Goal: Task Accomplishment & Management: Manage account settings

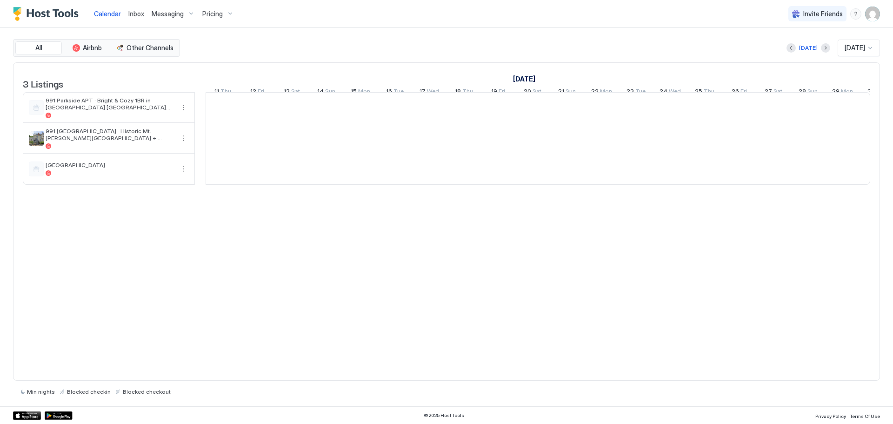
scroll to position [0, 517]
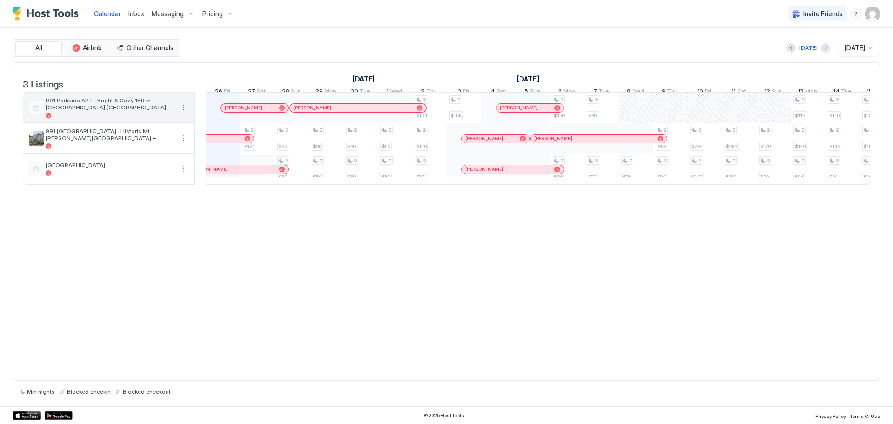
click at [144, 111] on span "991 Parkside APT · Bright & Cozy 1BR in [GEOGRAPHIC_DATA] [GEOGRAPHIC_DATA][PER…" at bounding box center [110, 104] width 128 height 14
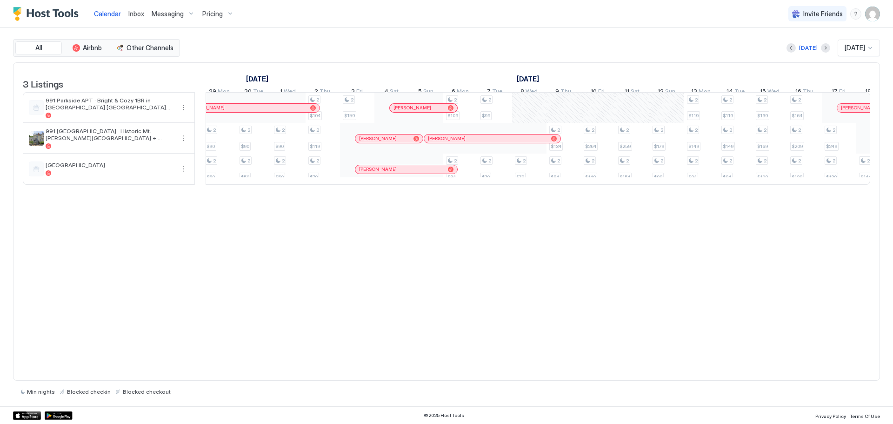
scroll to position [0, 737]
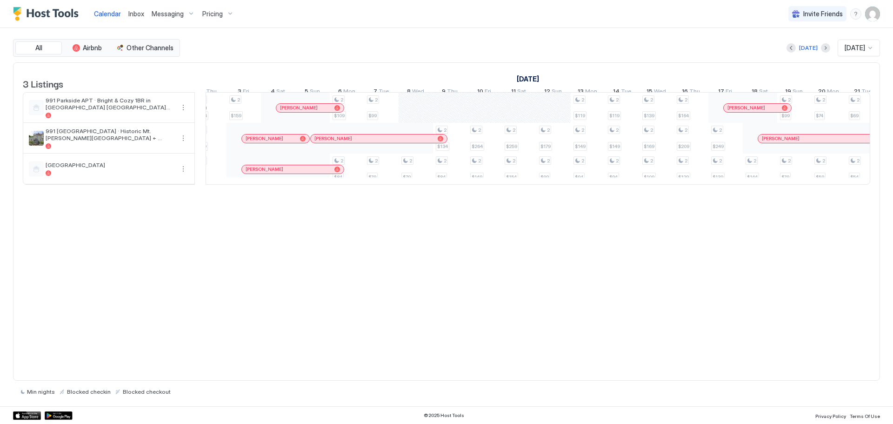
click at [222, 14] on div "Pricing" at bounding box center [218, 14] width 39 height 16
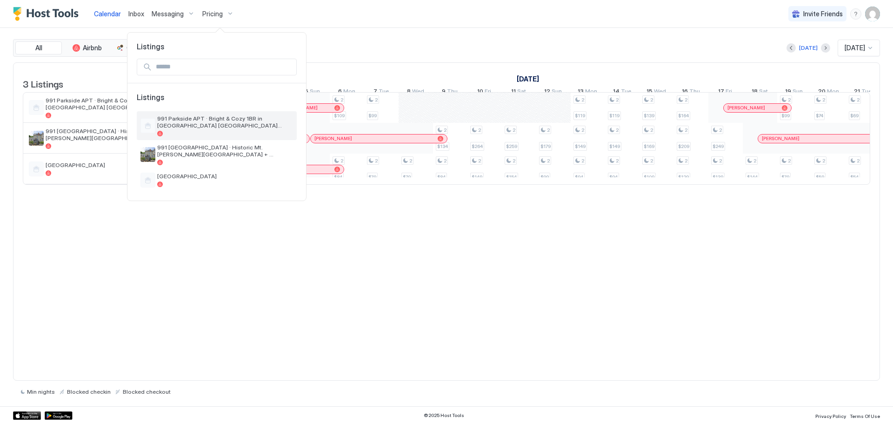
click at [187, 126] on span "991 Parkside APT · Bright & Cozy 1BR in [GEOGRAPHIC_DATA] [GEOGRAPHIC_DATA][PER…" at bounding box center [225, 122] width 136 height 14
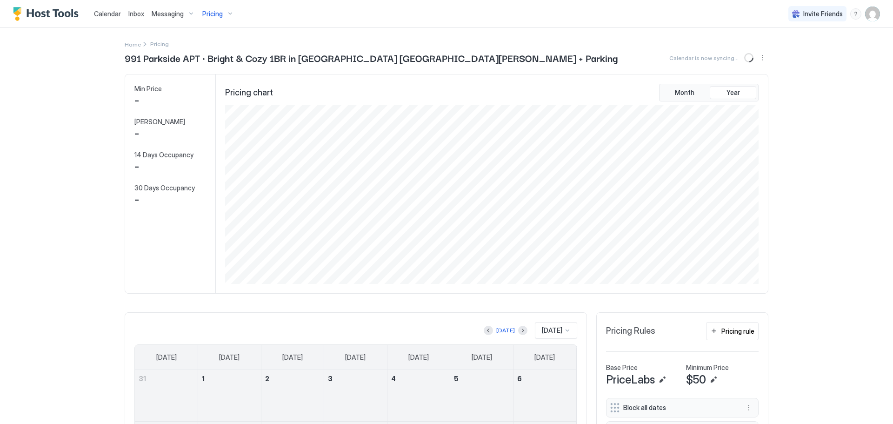
scroll to position [179, 535]
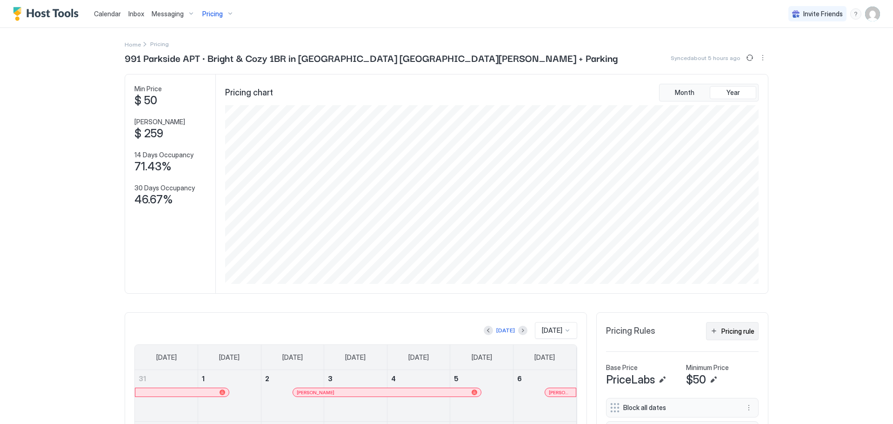
click at [744, 332] on div "Pricing rule" at bounding box center [737, 331] width 33 height 10
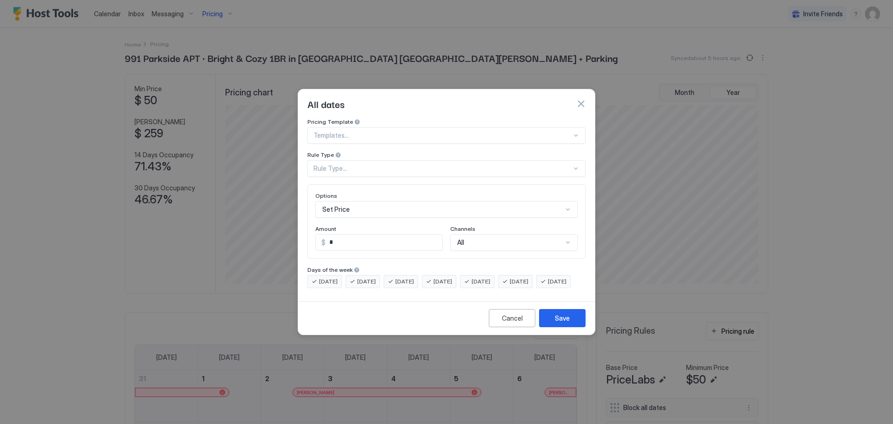
click at [399, 164] on div "Rule Type..." at bounding box center [442, 168] width 258 height 8
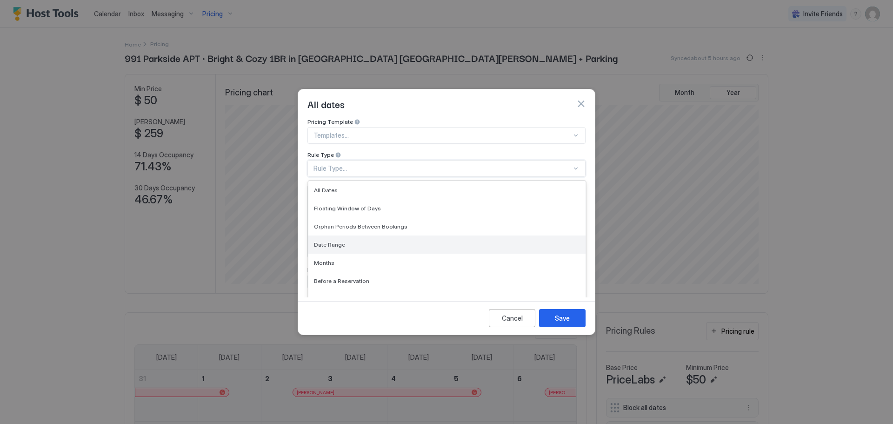
click at [331, 241] on span "Date Range" at bounding box center [329, 244] width 31 height 7
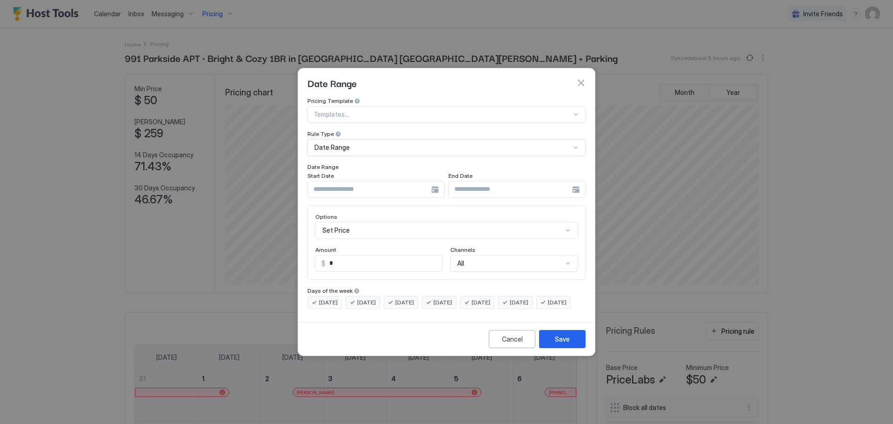
click at [436, 181] on div at bounding box center [375, 189] width 137 height 17
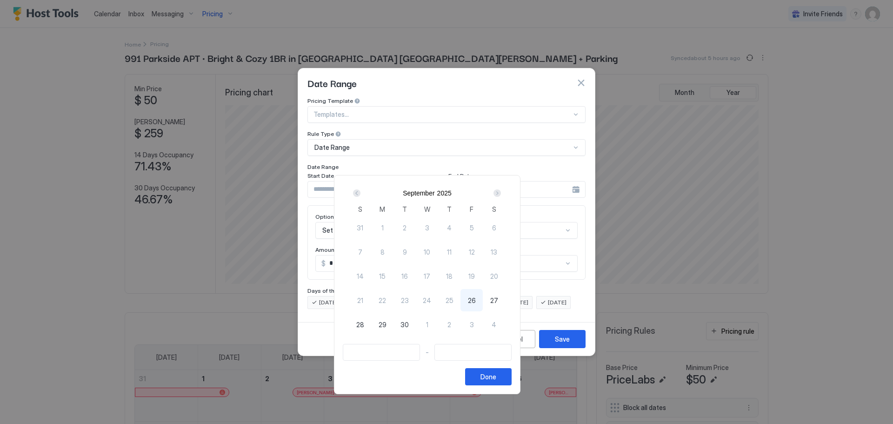
click at [501, 193] on div "Next" at bounding box center [496, 192] width 7 height 7
click at [429, 253] on span "8" at bounding box center [427, 252] width 4 height 10
type input "**********"
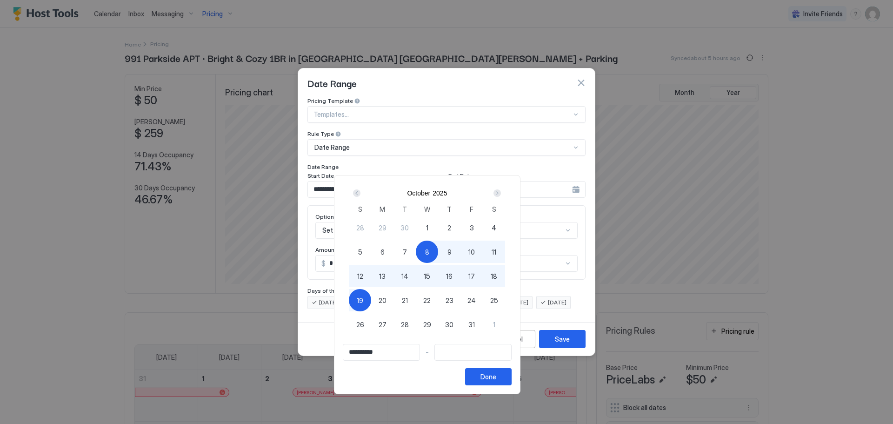
type input "**********"
click at [371, 274] on div "12" at bounding box center [360, 276] width 22 height 22
type input "**********"
click at [496, 378] on div "Done" at bounding box center [488, 377] width 16 height 10
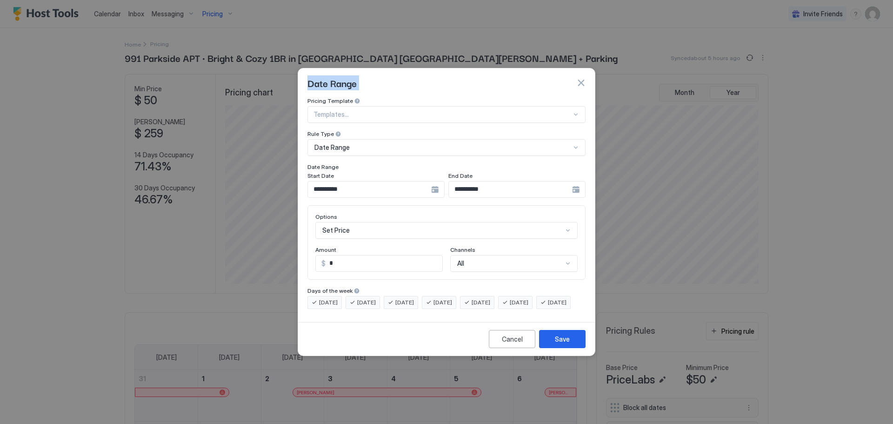
drag, startPoint x: 481, startPoint y: 64, endPoint x: 378, endPoint y: 31, distance: 109.0
click at [378, 31] on div "**********" at bounding box center [446, 212] width 893 height 424
click at [149, 285] on div at bounding box center [446, 212] width 893 height 424
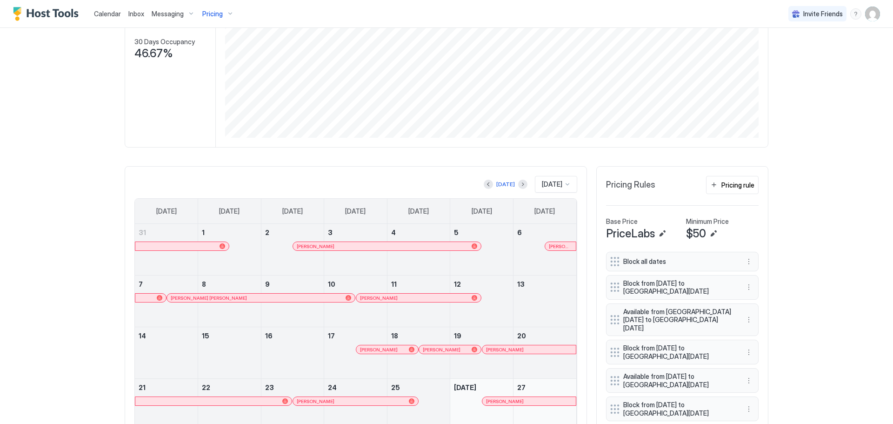
scroll to position [186, 0]
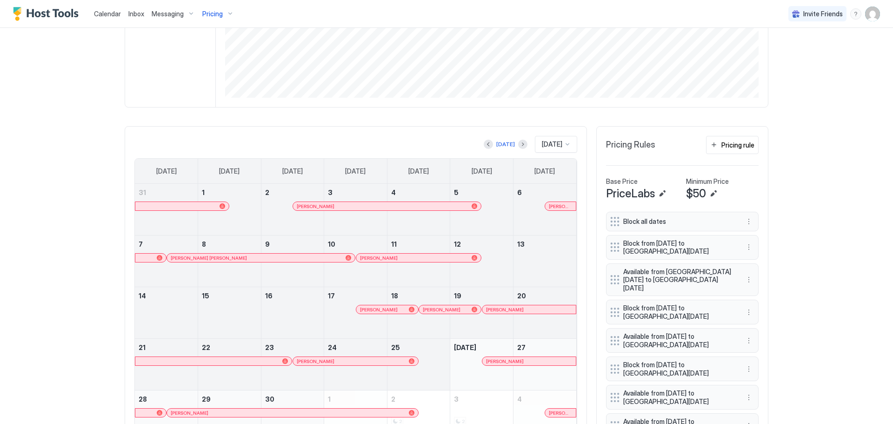
click at [564, 141] on div at bounding box center [567, 143] width 7 height 7
click at [539, 247] on div "[DATE]" at bounding box center [556, 252] width 41 height 18
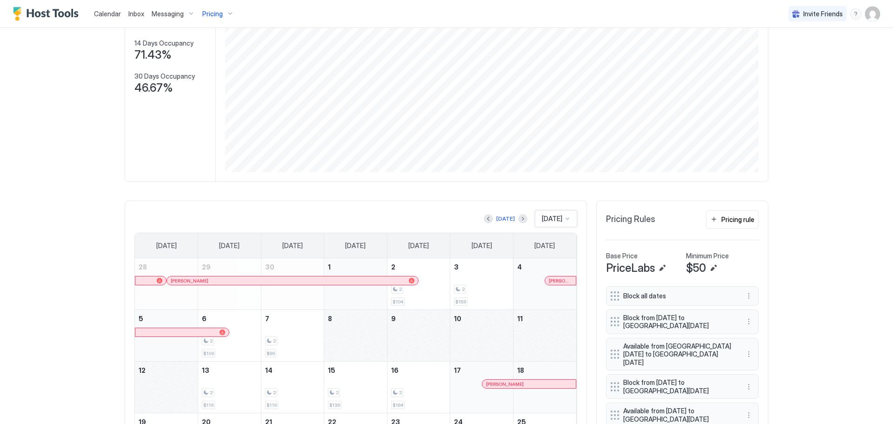
scroll to position [140, 0]
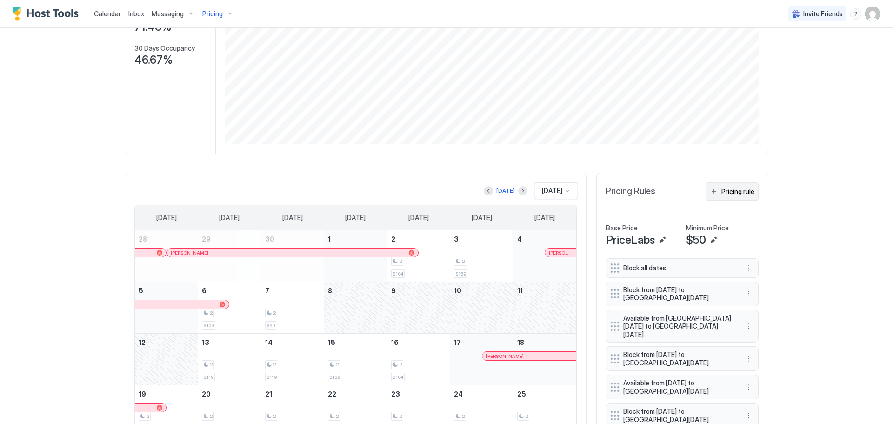
click at [737, 190] on div "Pricing rule" at bounding box center [737, 192] width 33 height 10
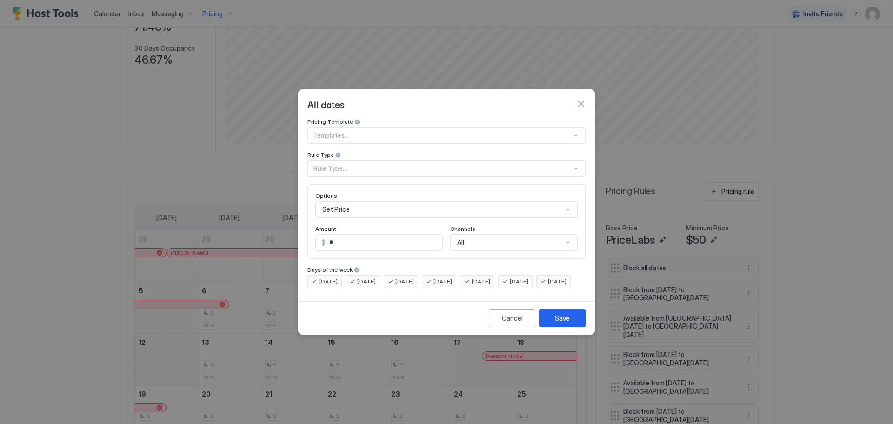
click at [420, 131] on div at bounding box center [442, 135] width 258 height 8
click at [465, 101] on div "All dates" at bounding box center [446, 104] width 278 height 14
click at [401, 164] on div "Rule Type..." at bounding box center [442, 168] width 258 height 8
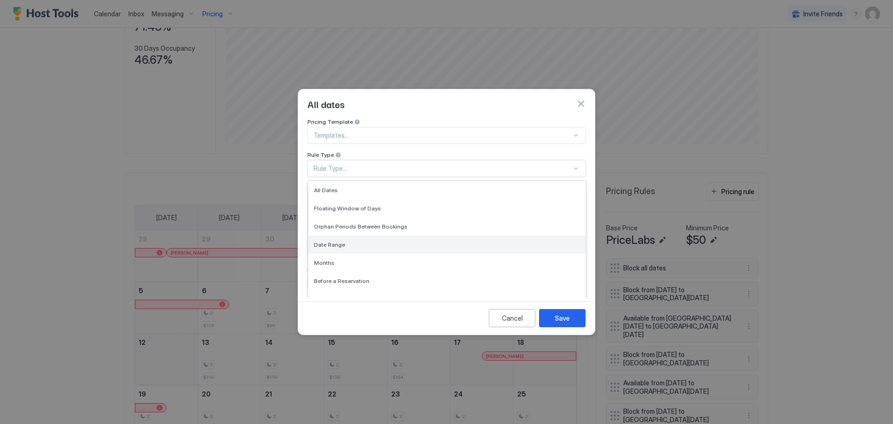
click at [335, 241] on span "Date Range" at bounding box center [329, 244] width 31 height 7
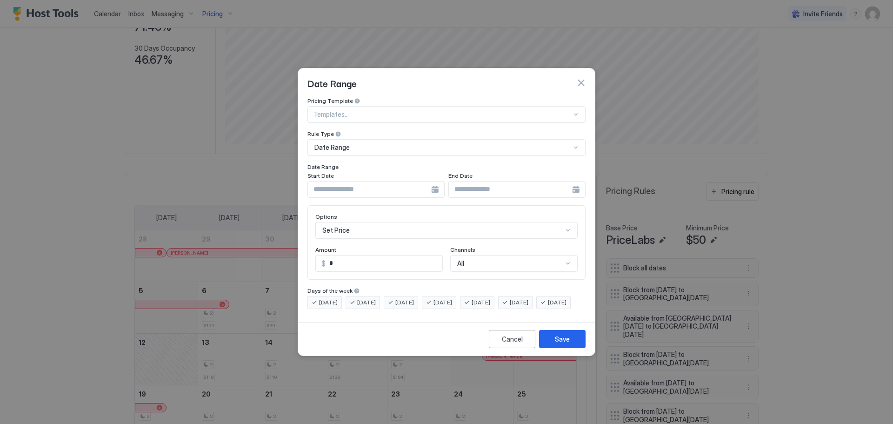
click at [435, 182] on div at bounding box center [375, 189] width 137 height 17
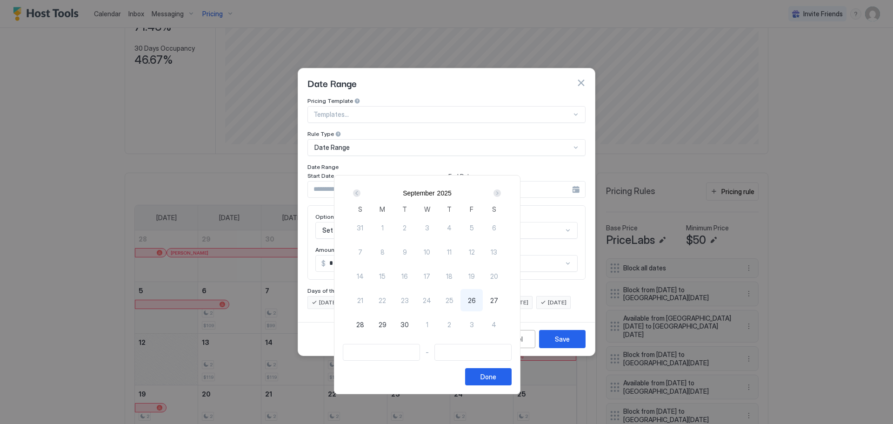
click at [501, 193] on div "Next" at bounding box center [496, 192] width 7 height 7
click at [429, 252] on span "8" at bounding box center [427, 252] width 4 height 10
type input "**********"
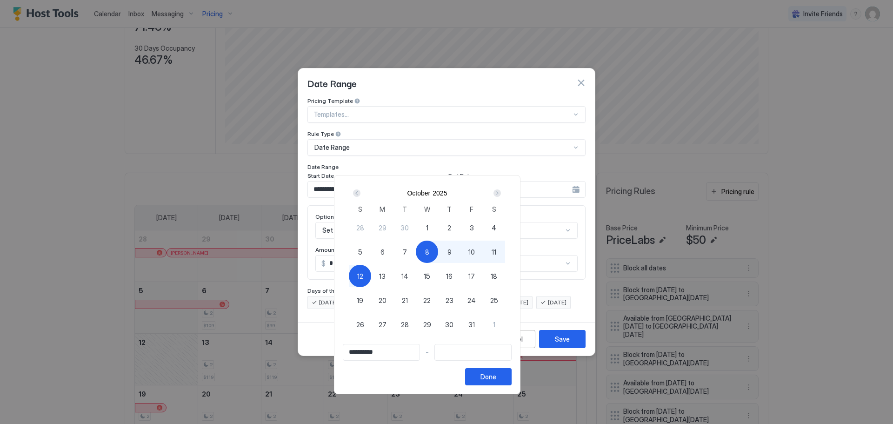
click at [363, 271] on span "12" at bounding box center [360, 276] width 6 height 10
type input "**********"
click at [496, 378] on div "Done" at bounding box center [488, 377] width 16 height 10
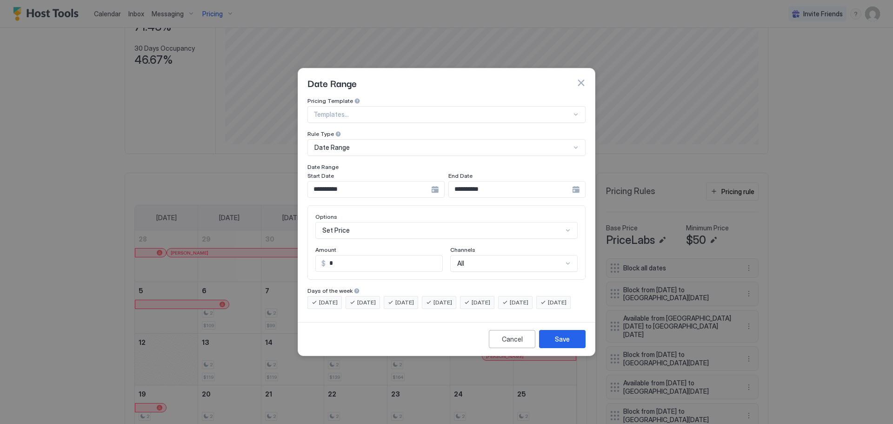
click at [572, 220] on div "Options Set Price Amount $ * Channels All" at bounding box center [446, 242] width 278 height 74
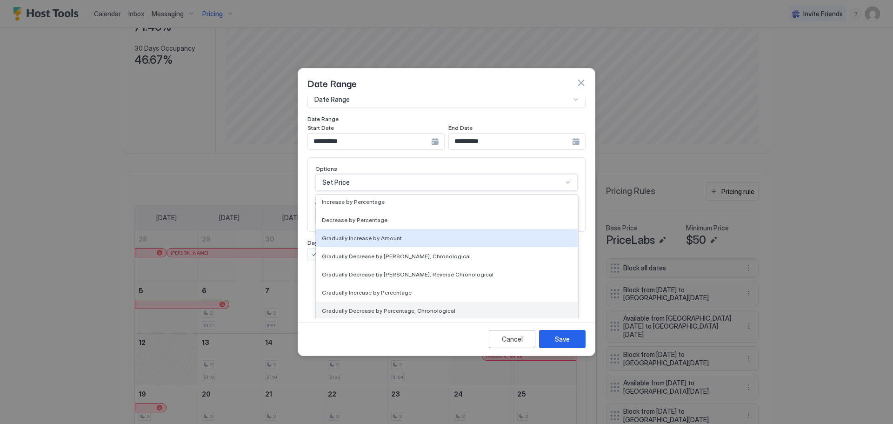
scroll to position [169, 0]
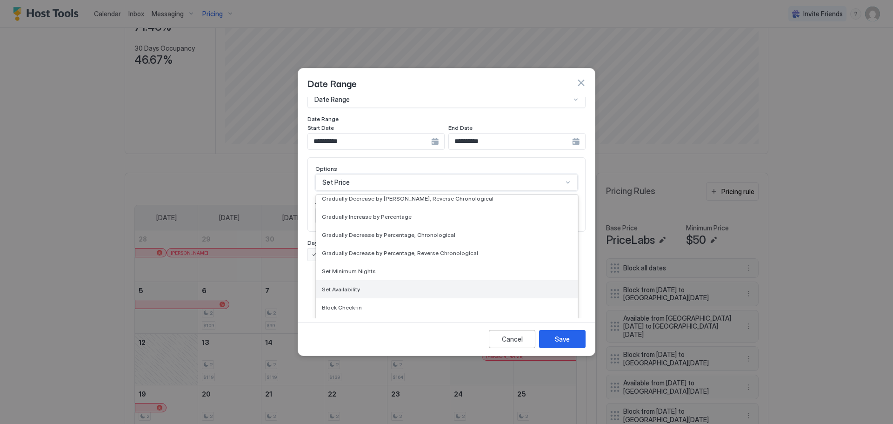
click at [346, 286] on span "Set Availability" at bounding box center [341, 289] width 38 height 7
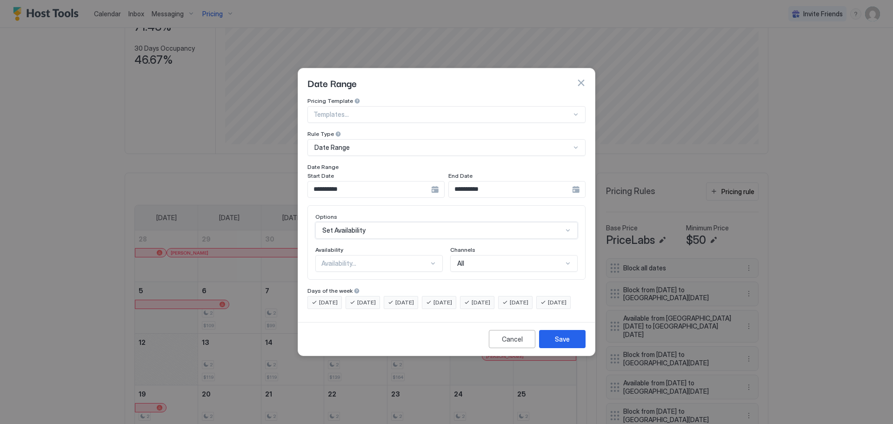
scroll to position [0, 0]
click at [433, 260] on div at bounding box center [432, 263] width 7 height 7
click at [333, 281] on span "Available" at bounding box center [334, 284] width 24 height 7
click at [555, 348] on button "Save" at bounding box center [562, 339] width 47 height 18
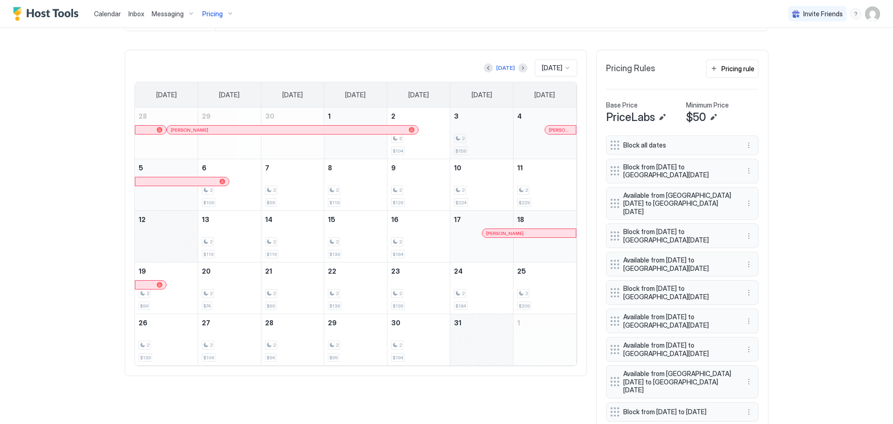
scroll to position [279, 0]
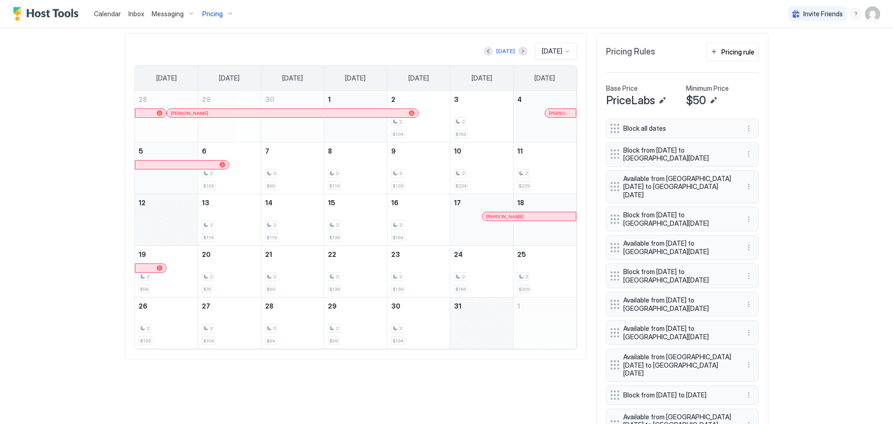
click at [567, 50] on div at bounding box center [567, 50] width 7 height 7
click at [543, 159] on span "[DATE]" at bounding box center [550, 159] width 19 height 7
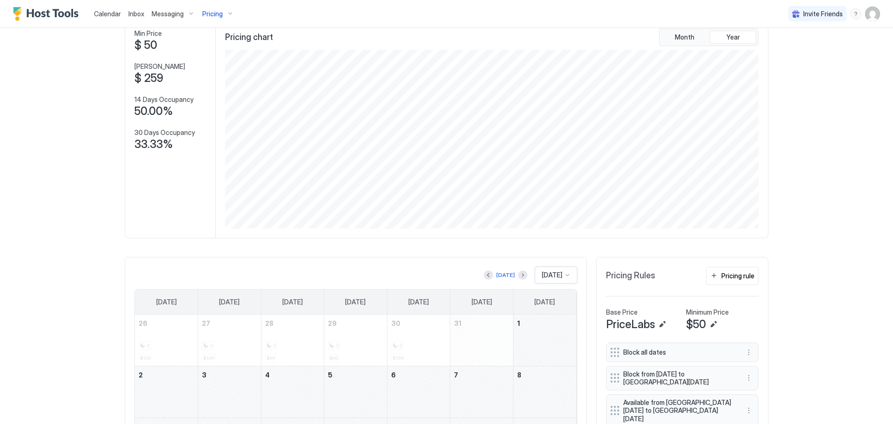
scroll to position [0, 0]
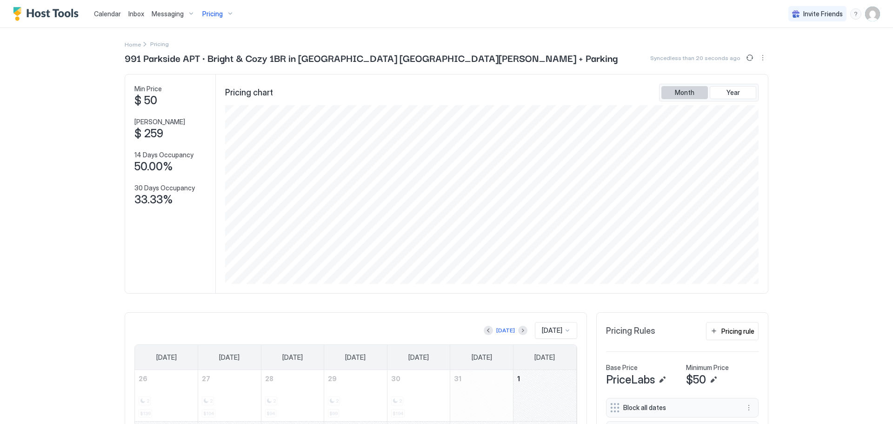
click at [687, 89] on span "Month" at bounding box center [685, 92] width 20 height 8
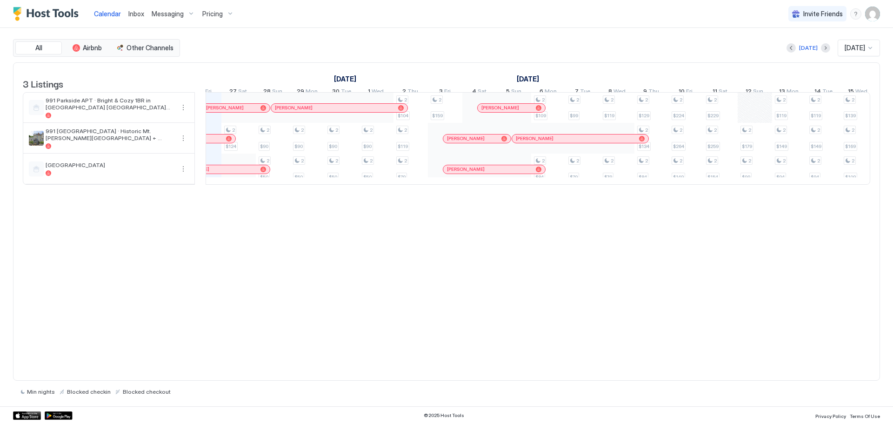
scroll to position [0, 554]
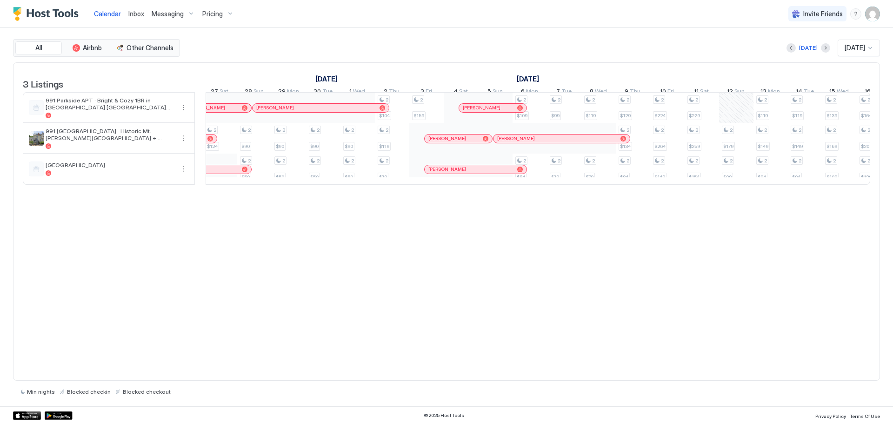
drag, startPoint x: 741, startPoint y: 108, endPoint x: 681, endPoint y: 259, distance: 162.2
click at [681, 260] on div "3 Listings [DATE] [DATE] [DATE] 11 Thu 12 Fri 13 Sat 14 Sun 15 Mon 16 Tue 17 We…" at bounding box center [446, 221] width 867 height 319
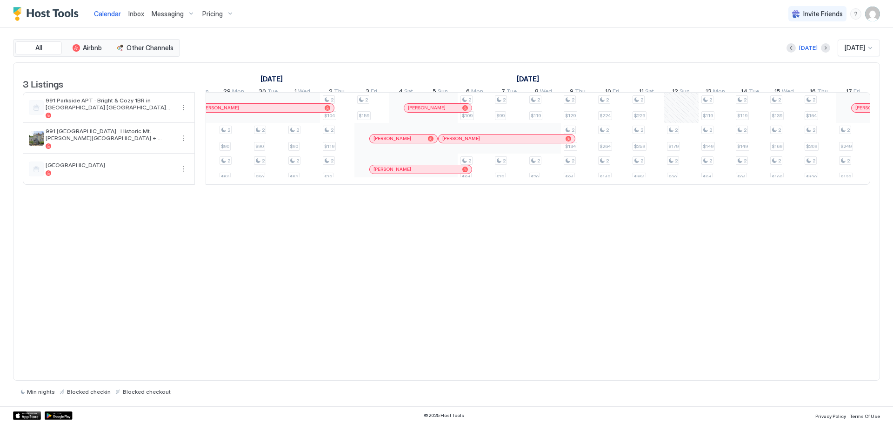
scroll to position [0, 0]
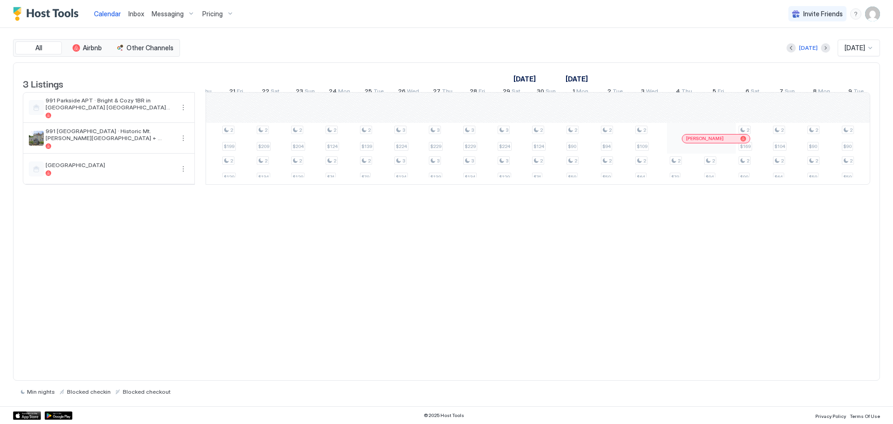
click at [860, 48] on span "[DATE]" at bounding box center [855, 48] width 20 height 8
click at [734, 45] on div "[DATE] 61 results available. Use Up and Down to choose options, press Enter to …" at bounding box center [531, 48] width 698 height 17
click at [216, 13] on span "Pricing" at bounding box center [212, 14] width 20 height 8
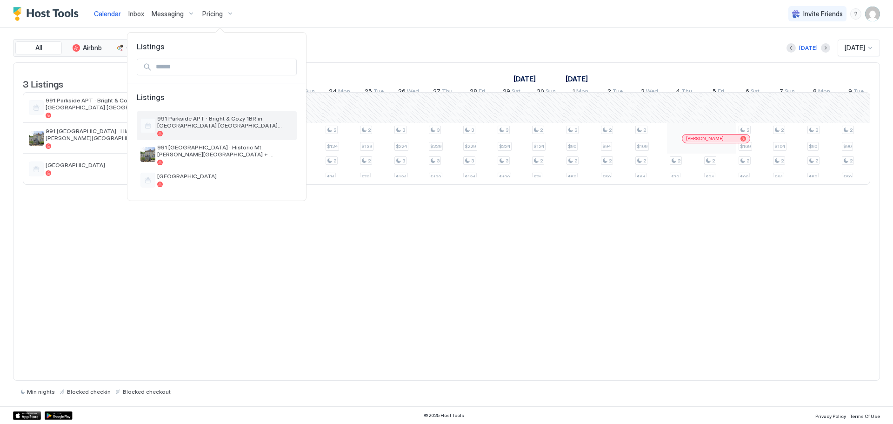
click at [173, 115] on span "991 Parkside APT · Bright & Cozy 1BR in [GEOGRAPHIC_DATA] [GEOGRAPHIC_DATA][PER…" at bounding box center [225, 122] width 136 height 14
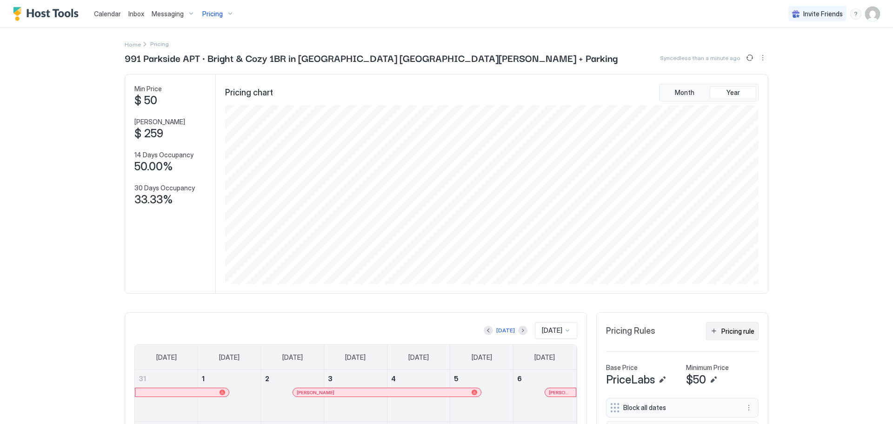
click at [741, 333] on div "Pricing rule" at bounding box center [737, 331] width 33 height 10
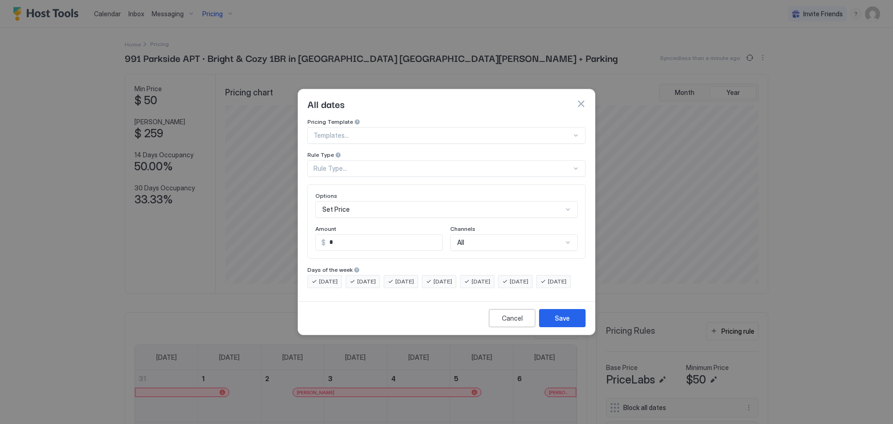
click at [490, 164] on div "Rule Type..." at bounding box center [442, 168] width 258 height 8
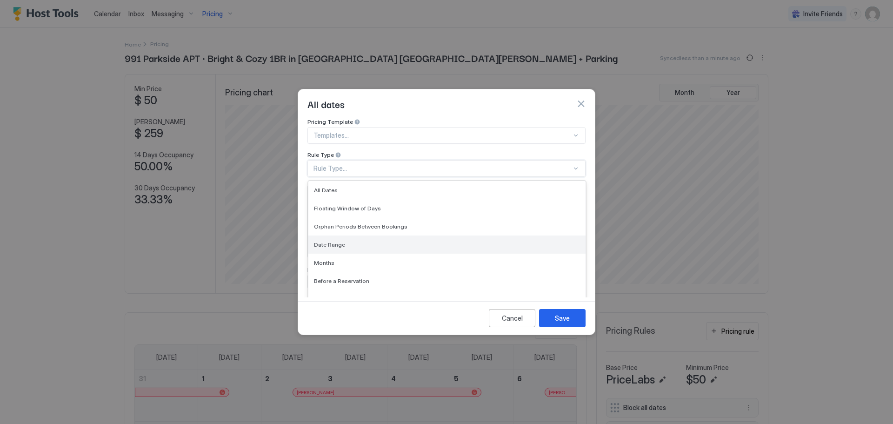
click at [324, 241] on span "Date Range" at bounding box center [329, 244] width 31 height 7
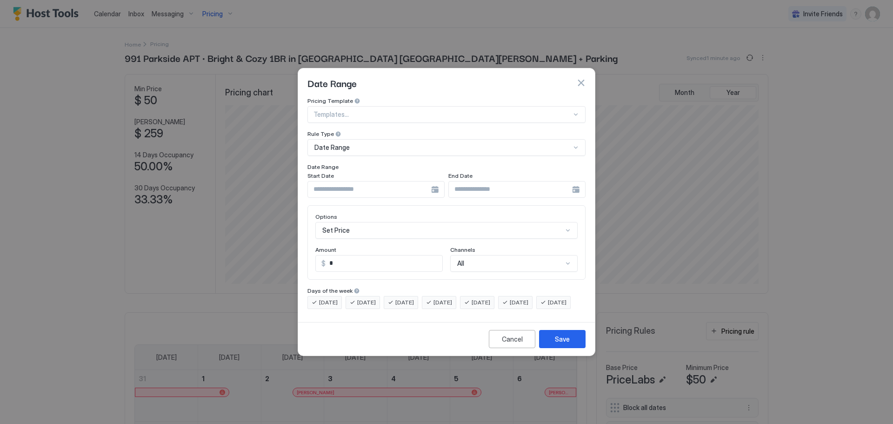
click at [435, 181] on div at bounding box center [375, 189] width 137 height 17
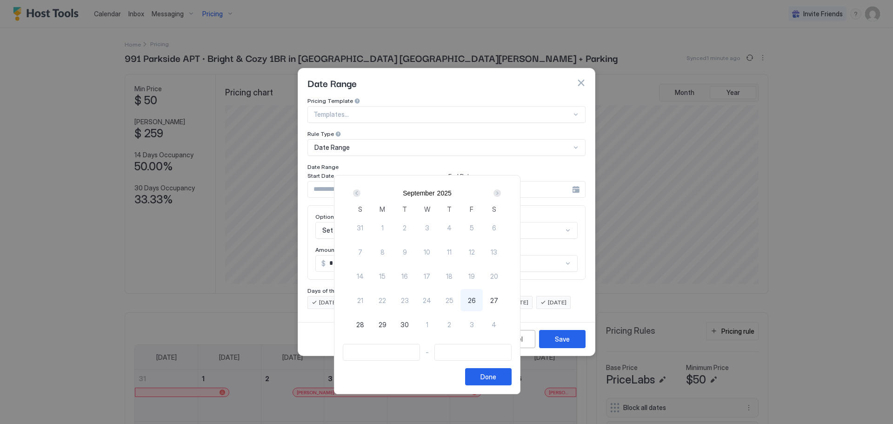
click at [501, 193] on div "Next" at bounding box center [496, 192] width 7 height 7
click at [363, 276] on span "12" at bounding box center [360, 276] width 6 height 10
type input "**********"
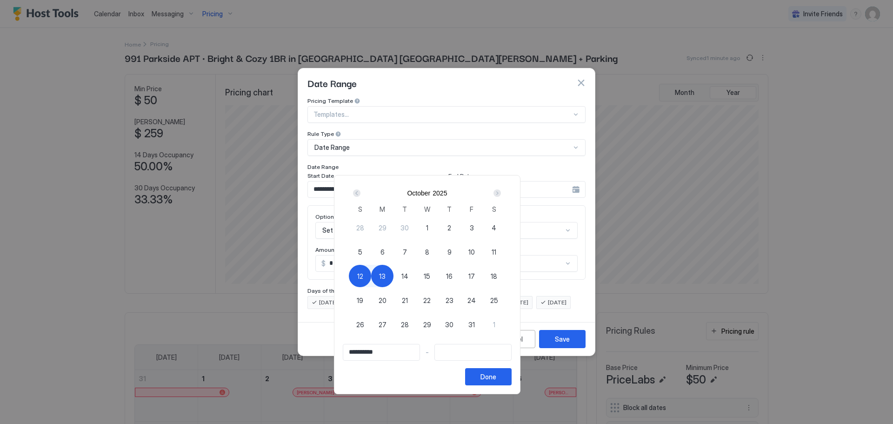
click at [393, 278] on div "13" at bounding box center [382, 276] width 22 height 22
type input "**********"
click at [496, 376] on div "Done" at bounding box center [488, 377] width 16 height 10
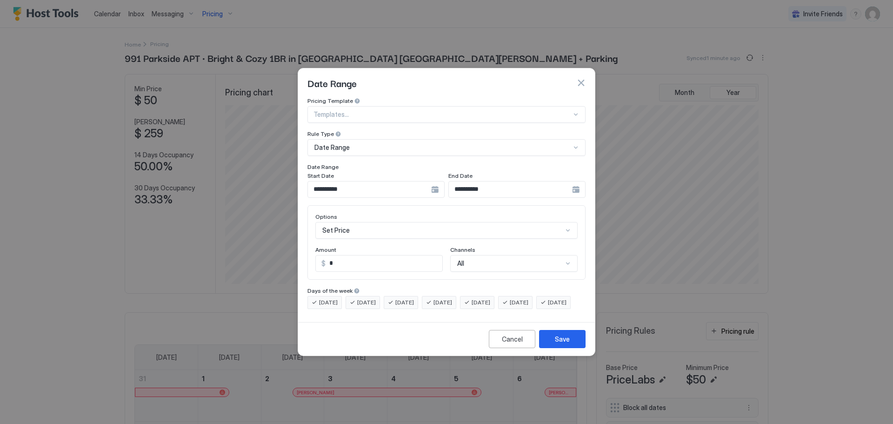
click at [568, 224] on div "Set Price" at bounding box center [446, 230] width 262 height 17
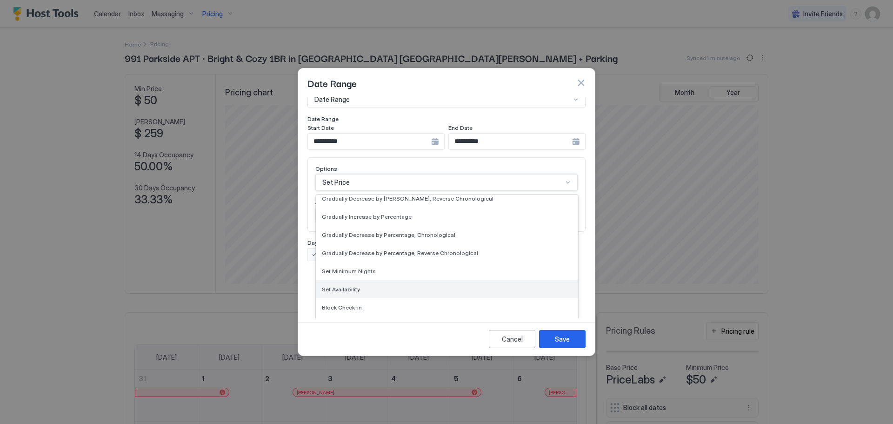
click at [338, 284] on div "Set Availability" at bounding box center [446, 289] width 261 height 18
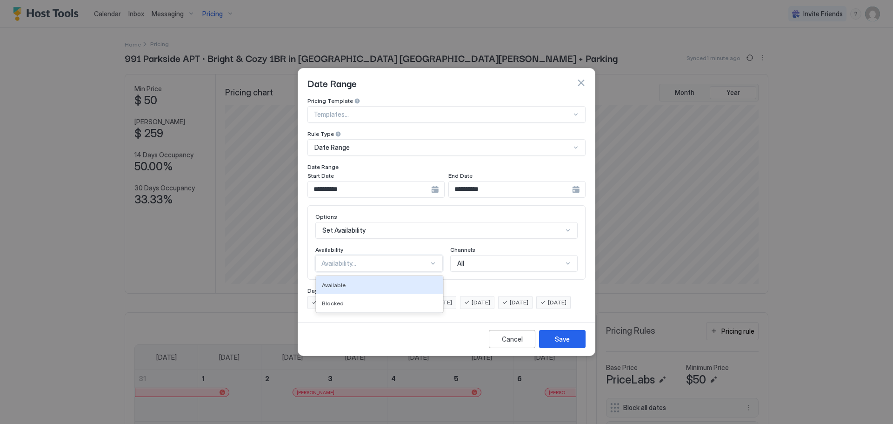
click at [433, 260] on div at bounding box center [432, 263] width 7 height 7
click at [348, 281] on div "Available" at bounding box center [379, 284] width 115 height 7
click at [566, 344] on div "Save" at bounding box center [562, 339] width 15 height 10
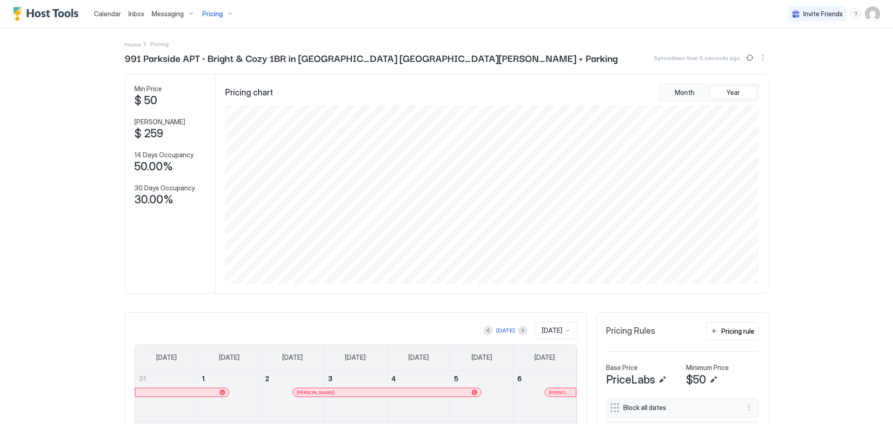
click at [110, 14] on span "Calendar" at bounding box center [107, 14] width 27 height 8
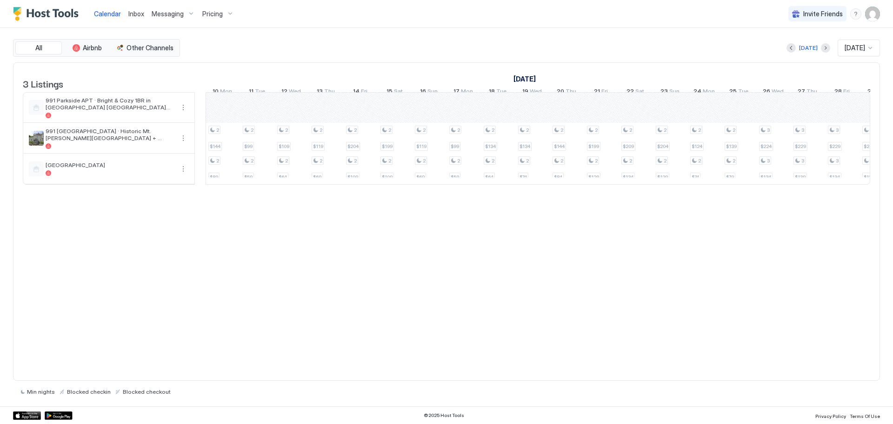
click at [227, 10] on div "Pricing" at bounding box center [218, 14] width 39 height 16
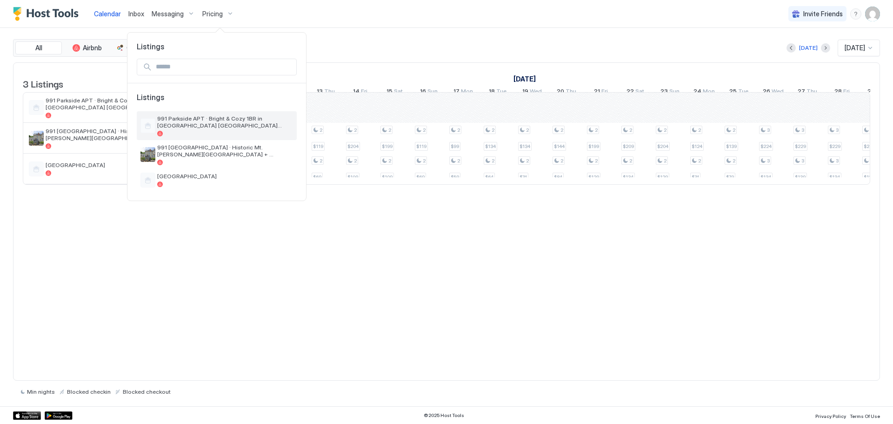
click at [181, 123] on span "991 Parkside APT · Bright & Cozy 1BR in [GEOGRAPHIC_DATA] [GEOGRAPHIC_DATA][PER…" at bounding box center [225, 122] width 136 height 14
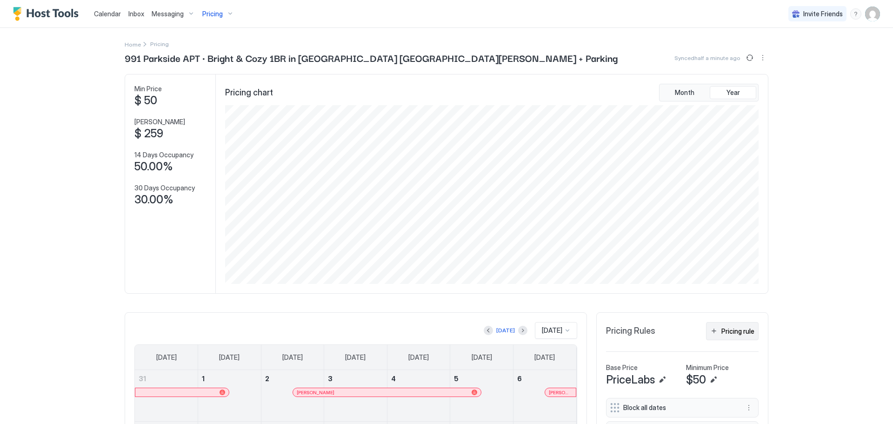
click at [721, 331] on div "Pricing rule" at bounding box center [737, 331] width 33 height 10
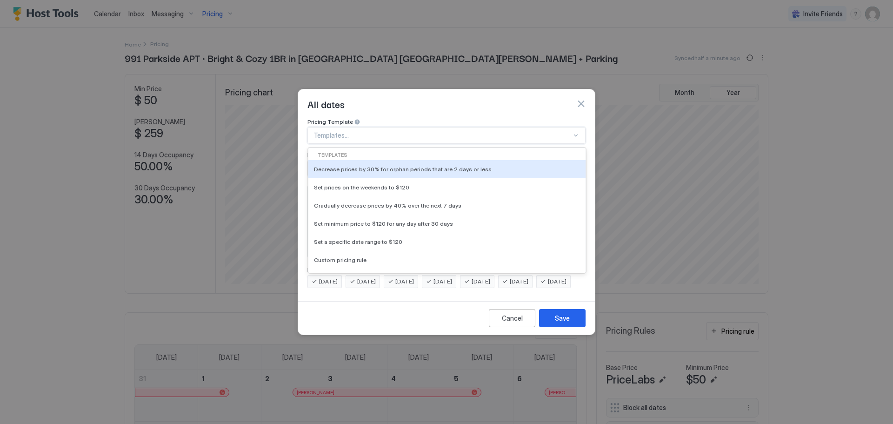
click at [576, 132] on div at bounding box center [575, 135] width 7 height 7
click at [527, 38] on div at bounding box center [446, 212] width 893 height 424
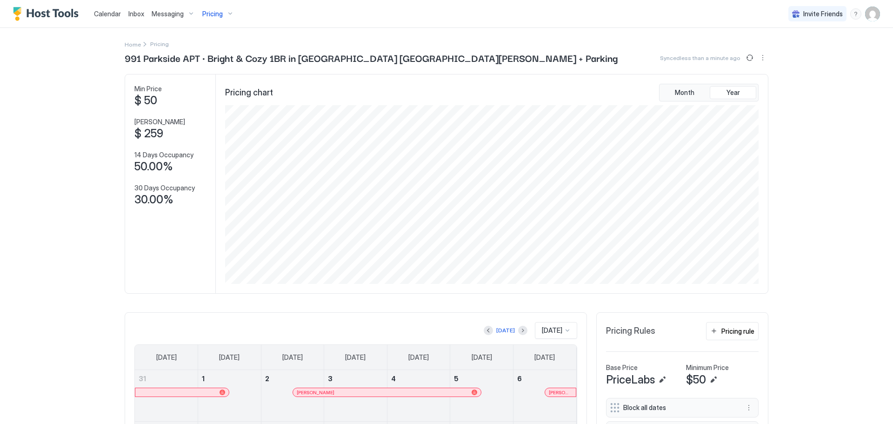
click at [214, 12] on span "Pricing" at bounding box center [212, 14] width 20 height 8
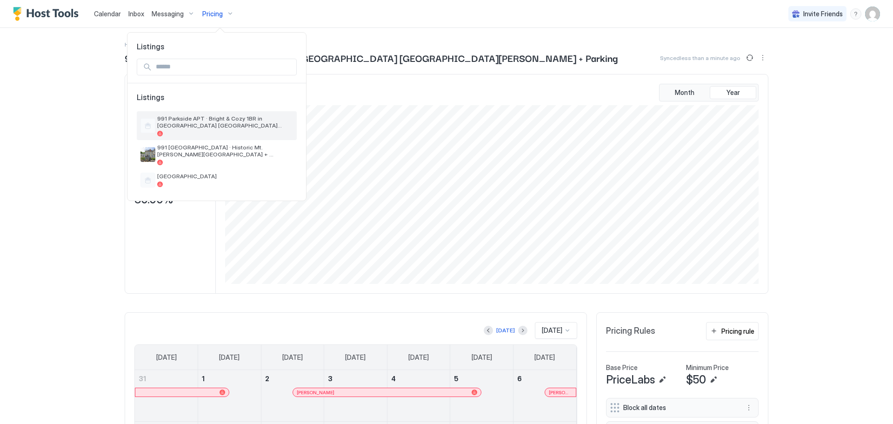
click at [231, 116] on span "991 Parkside APT · Bright & Cozy 1BR in [GEOGRAPHIC_DATA] [GEOGRAPHIC_DATA][PER…" at bounding box center [225, 122] width 136 height 14
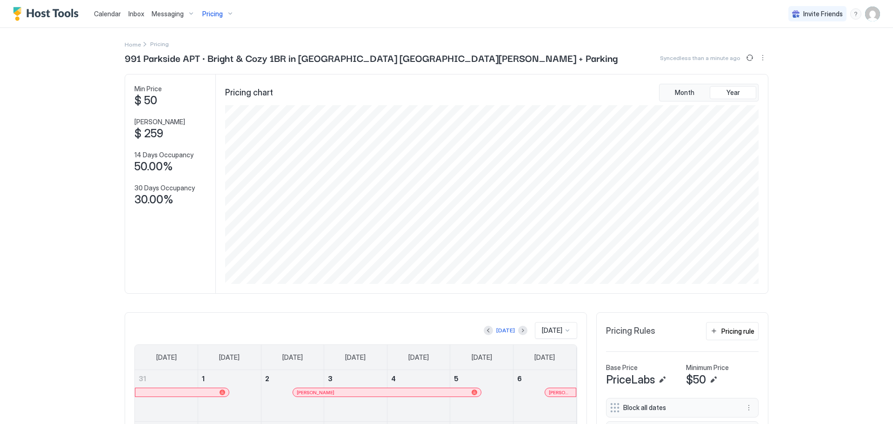
click at [227, 16] on div "Pricing" at bounding box center [218, 14] width 39 height 16
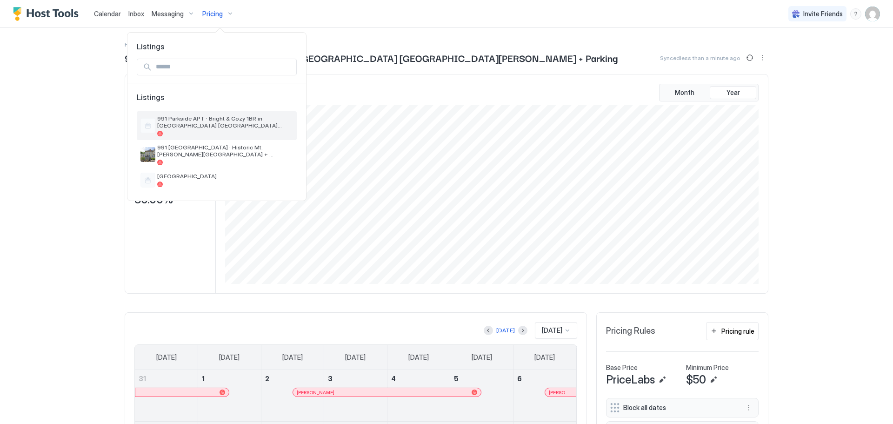
click at [173, 125] on span "991 Parkside APT · Bright & Cozy 1BR in [GEOGRAPHIC_DATA] [GEOGRAPHIC_DATA][PER…" at bounding box center [225, 122] width 136 height 14
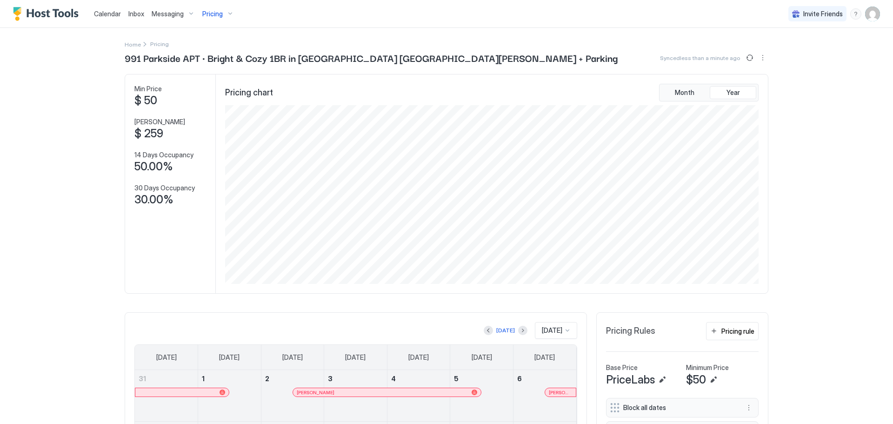
click at [210, 10] on span "Pricing" at bounding box center [212, 14] width 20 height 8
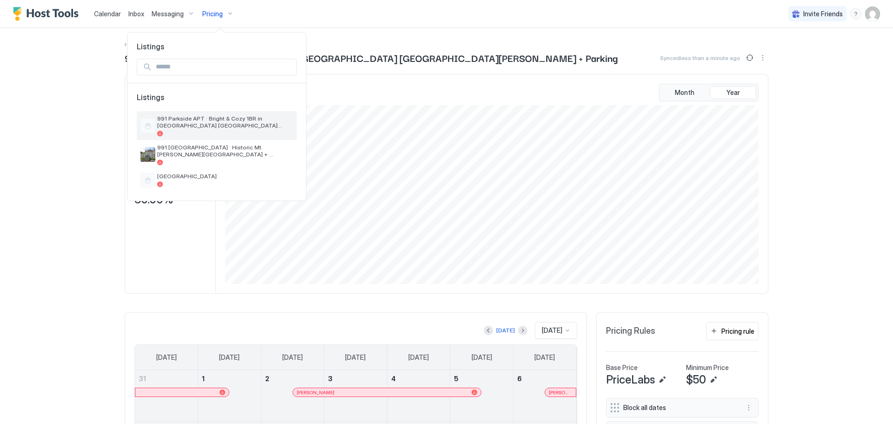
click at [166, 118] on span "991 Parkside APT · Bright & Cozy 1BR in [GEOGRAPHIC_DATA] [GEOGRAPHIC_DATA][PER…" at bounding box center [225, 122] width 136 height 14
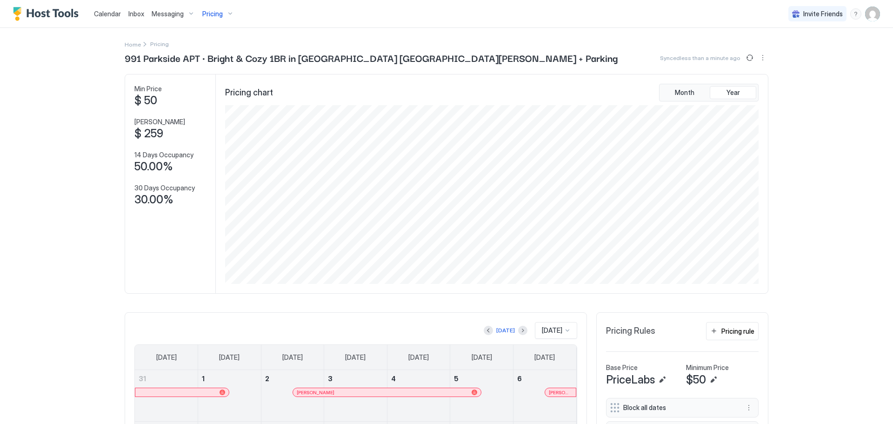
drag, startPoint x: 166, startPoint y: 118, endPoint x: 178, endPoint y: 124, distance: 13.1
click at [734, 327] on div "Pricing rule" at bounding box center [737, 331] width 33 height 10
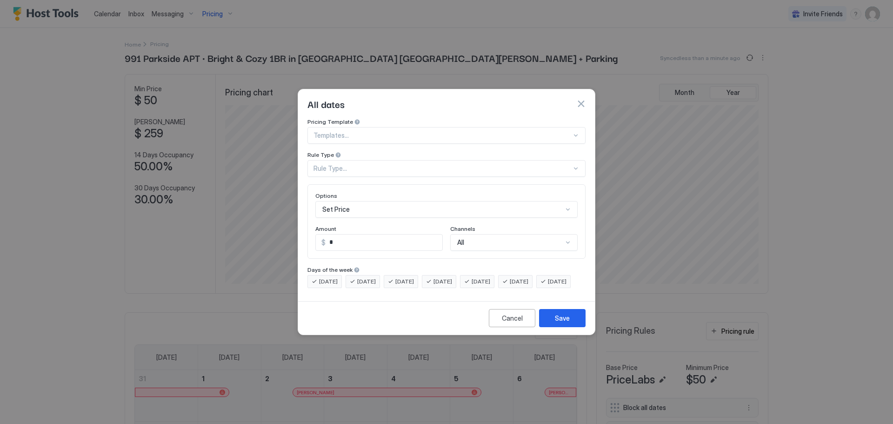
click at [349, 164] on div "Rule Type..." at bounding box center [442, 168] width 258 height 8
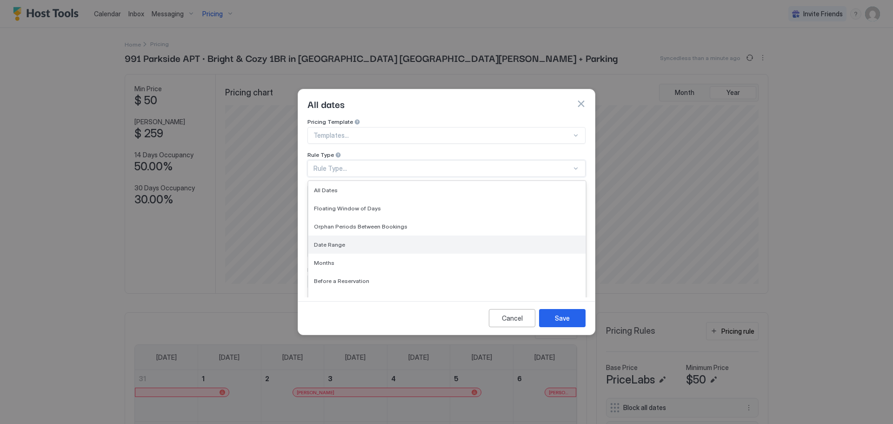
click at [332, 241] on span "Date Range" at bounding box center [329, 244] width 31 height 7
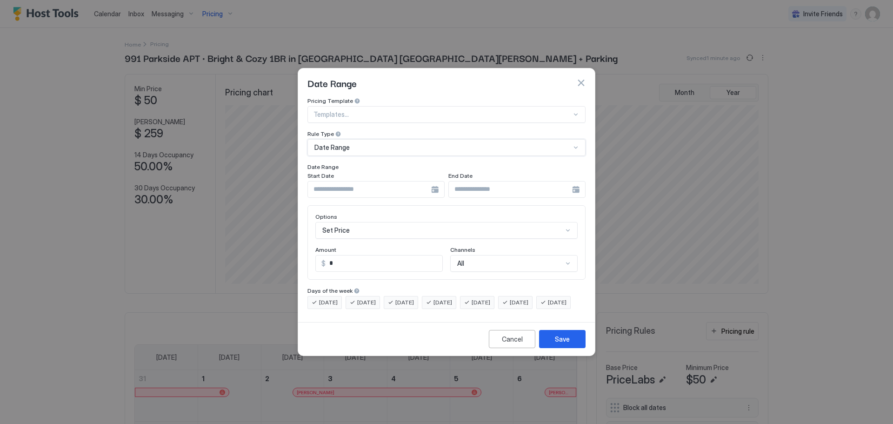
click at [434, 181] on div at bounding box center [375, 189] width 137 height 17
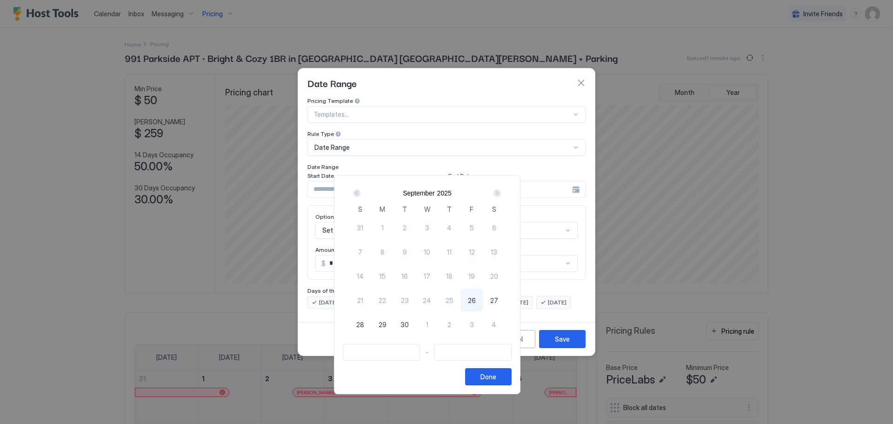
click at [501, 190] on div "Next" at bounding box center [496, 192] width 7 height 7
click at [475, 327] on span "31" at bounding box center [471, 325] width 7 height 10
type input "**********"
click at [501, 192] on div "Next" at bounding box center [496, 192] width 7 height 7
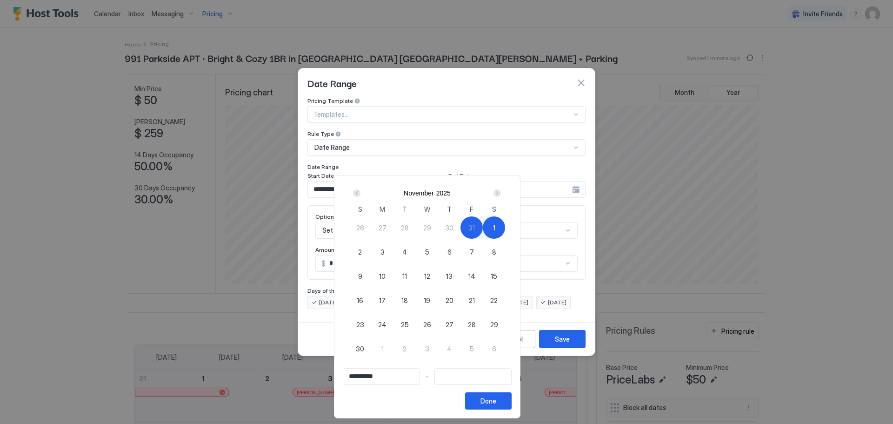
click at [501, 192] on div "Next" at bounding box center [496, 192] width 7 height 7
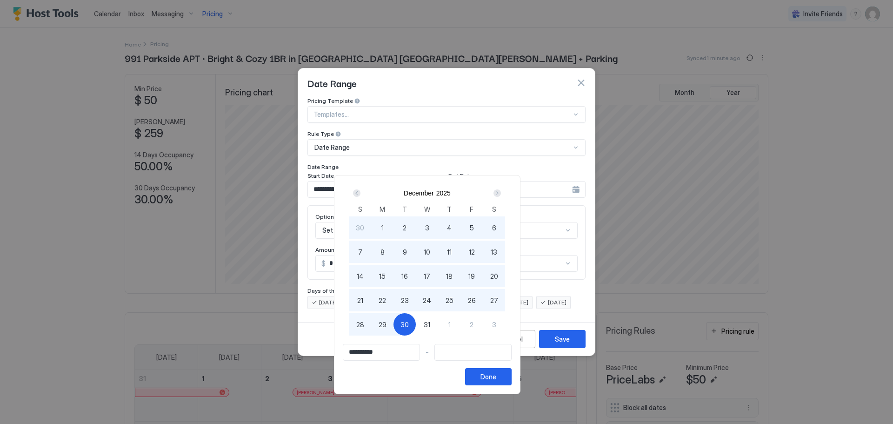
type input "**********"
click at [430, 326] on span "31" at bounding box center [427, 325] width 7 height 10
type input "**********"
click at [496, 375] on div "Done" at bounding box center [488, 377] width 16 height 10
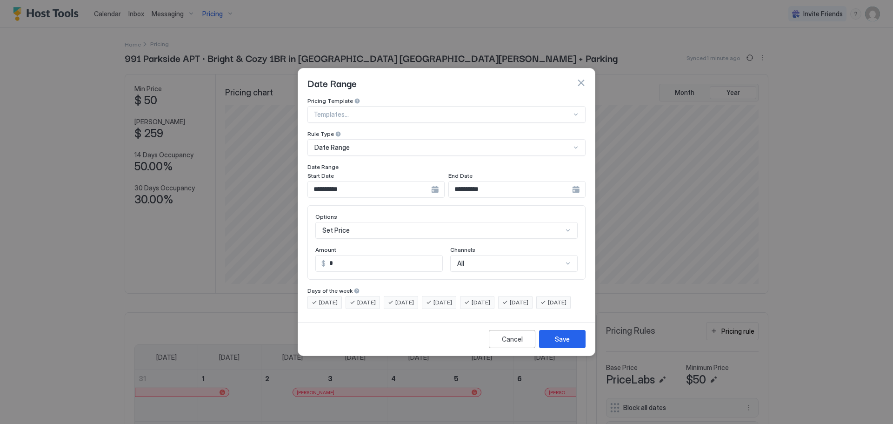
click at [567, 222] on div "Set Price" at bounding box center [446, 230] width 262 height 17
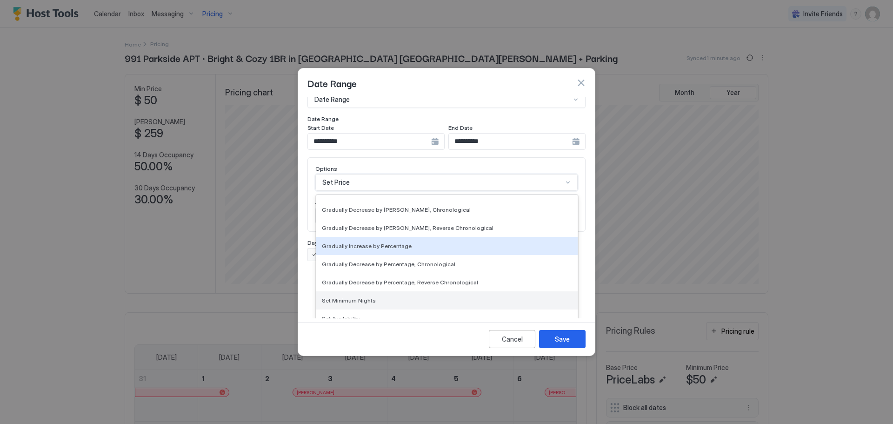
scroll to position [169, 0]
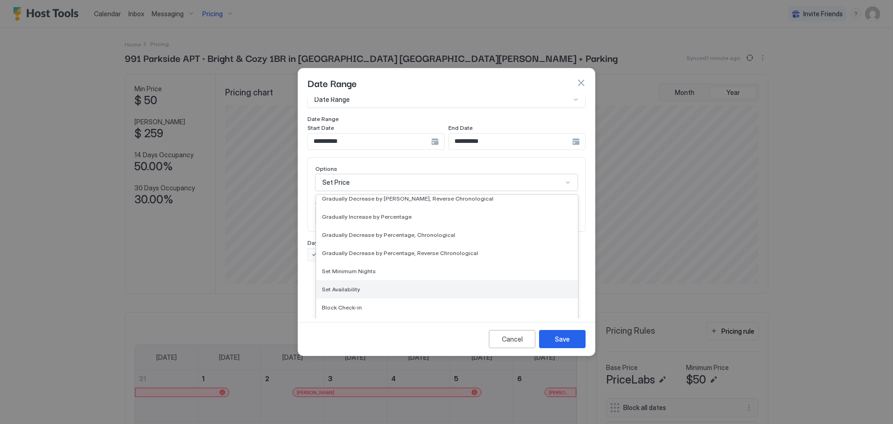
click at [341, 286] on span "Set Availability" at bounding box center [341, 289] width 38 height 7
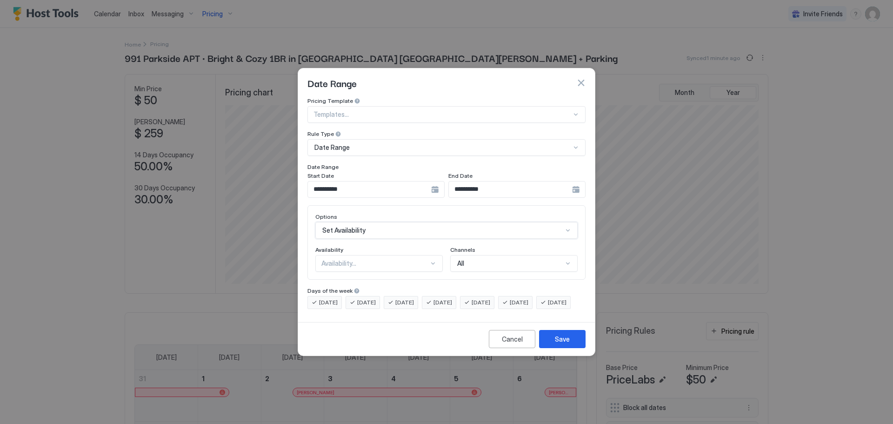
click at [435, 260] on div at bounding box center [432, 263] width 7 height 7
click at [341, 281] on span "Available" at bounding box center [334, 284] width 24 height 7
click at [556, 344] on div "Save" at bounding box center [562, 339] width 15 height 10
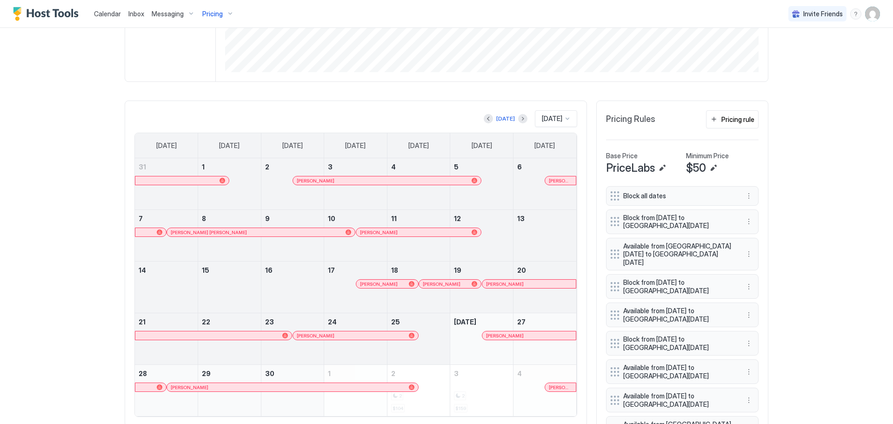
scroll to position [233, 0]
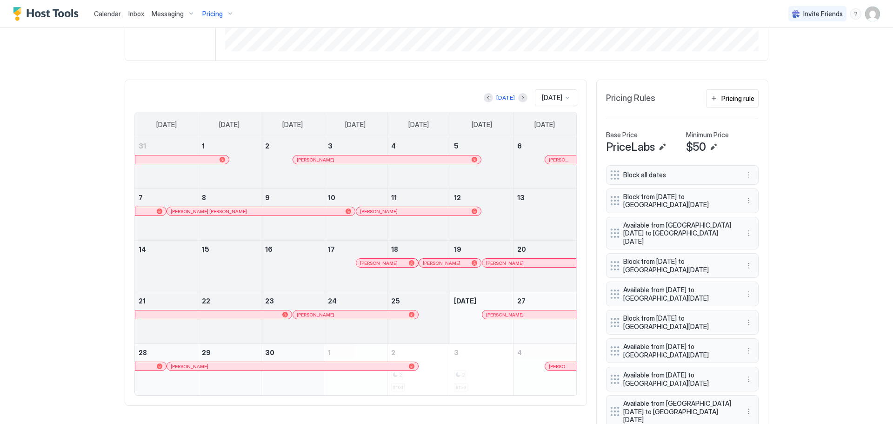
click at [564, 97] on div at bounding box center [567, 97] width 7 height 7
click at [555, 235] on div "[DATE]" at bounding box center [556, 233] width 30 height 7
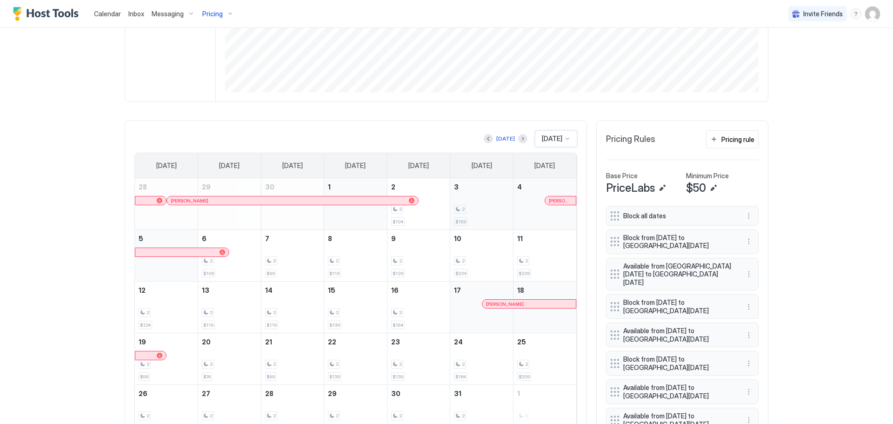
scroll to position [186, 0]
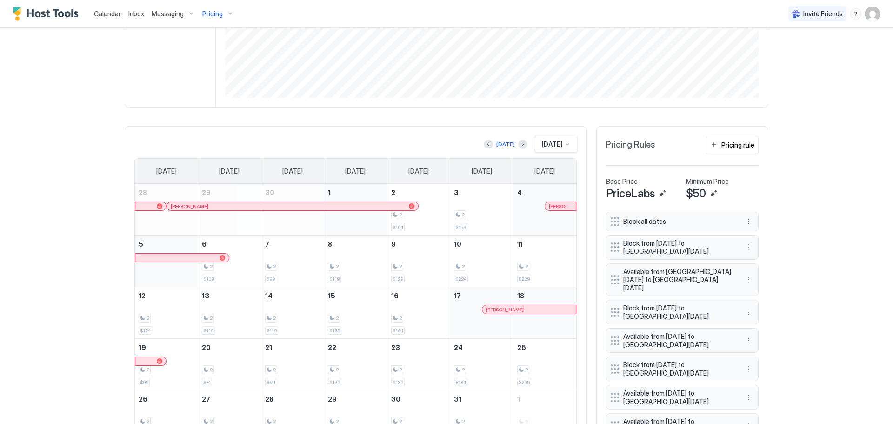
click at [566, 143] on div at bounding box center [567, 143] width 7 height 7
click at [542, 250] on span "[DATE]" at bounding box center [550, 252] width 19 height 7
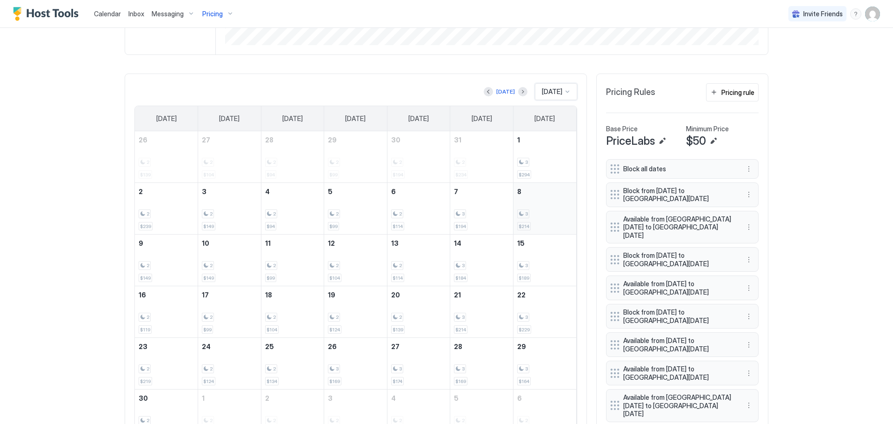
scroll to position [233, 0]
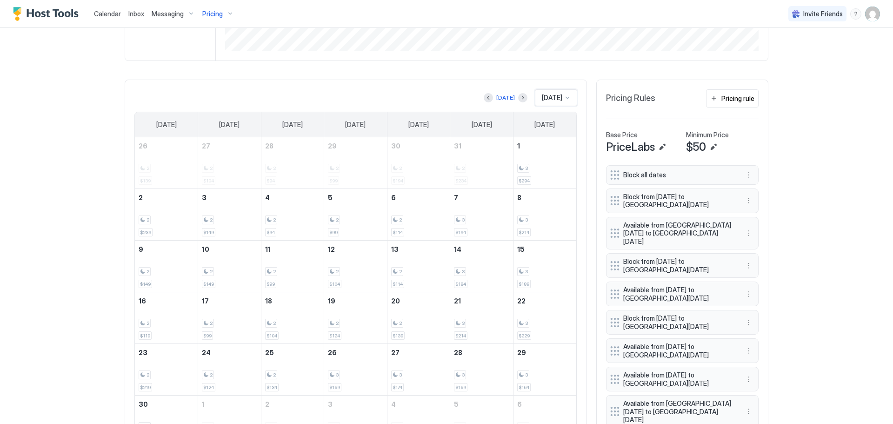
click at [565, 98] on div at bounding box center [567, 97] width 7 height 7
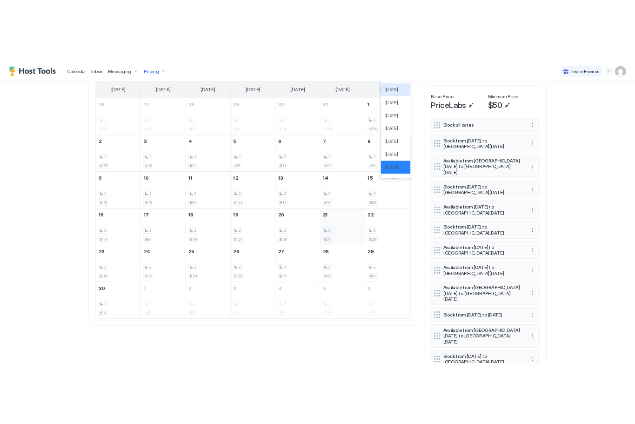
scroll to position [326, 0]
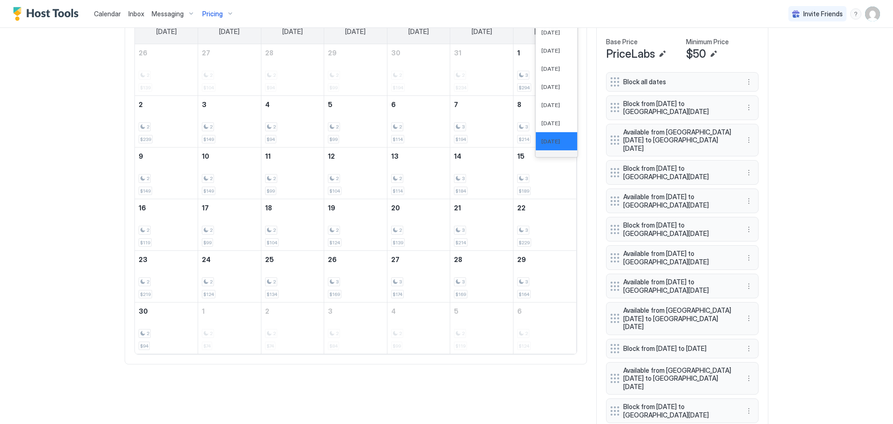
click at [567, 151] on div "[DATE]" at bounding box center [556, 159] width 41 height 18
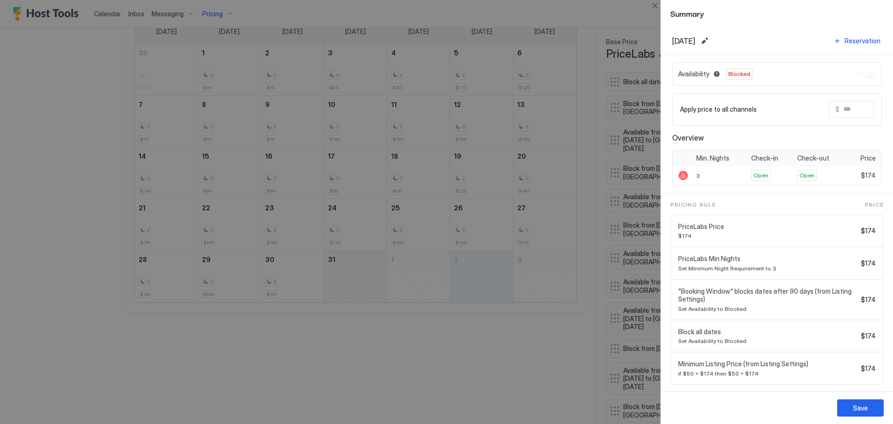
click at [451, 400] on div at bounding box center [446, 212] width 893 height 424
click at [430, 373] on div at bounding box center [446, 212] width 893 height 424
click at [859, 409] on div "Save" at bounding box center [860, 408] width 15 height 10
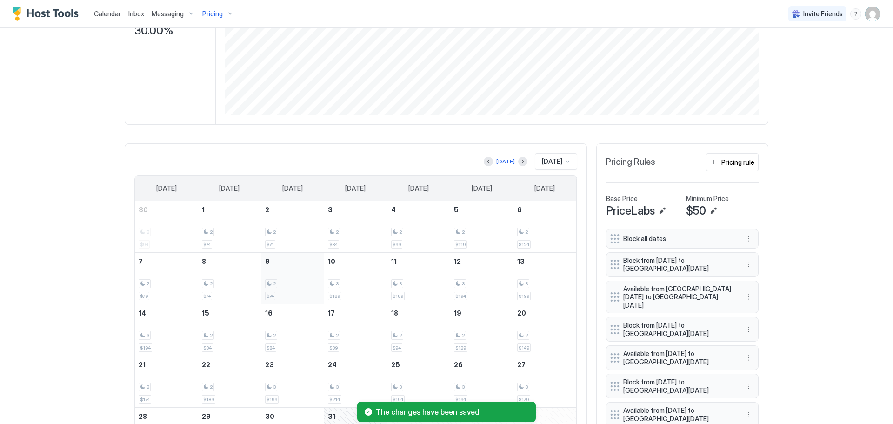
scroll to position [0, 0]
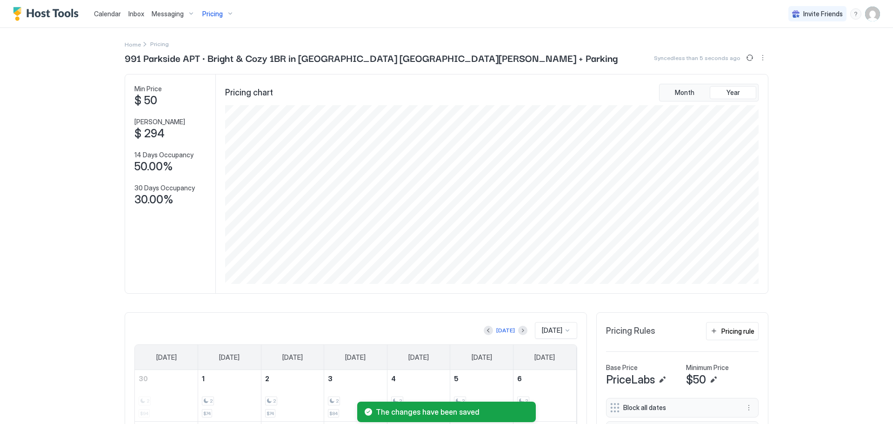
click at [226, 14] on div "Pricing" at bounding box center [218, 14] width 39 height 16
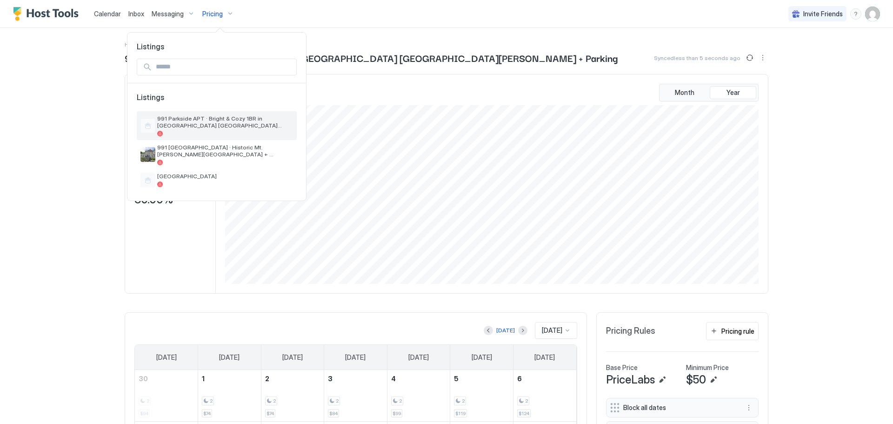
click at [169, 125] on span "991 Parkside APT · Bright & Cozy 1BR in [GEOGRAPHIC_DATA] [GEOGRAPHIC_DATA][PER…" at bounding box center [225, 122] width 136 height 14
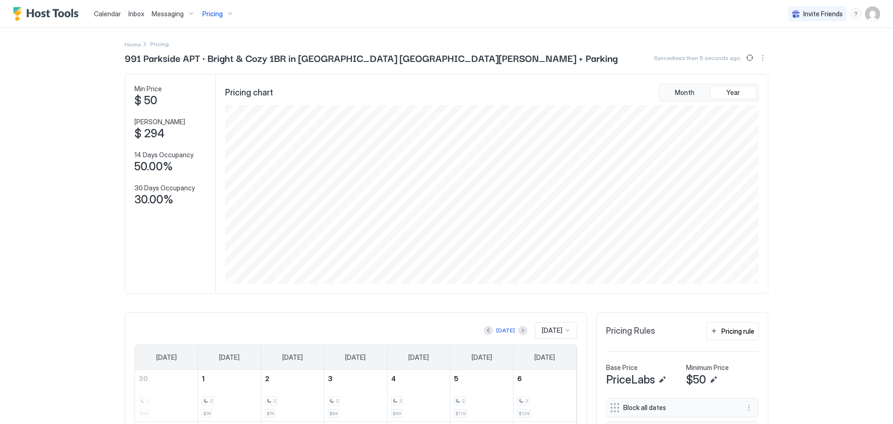
click at [620, 331] on span "Pricing Rules" at bounding box center [630, 331] width 49 height 11
click at [728, 330] on div "Pricing rule" at bounding box center [737, 331] width 33 height 10
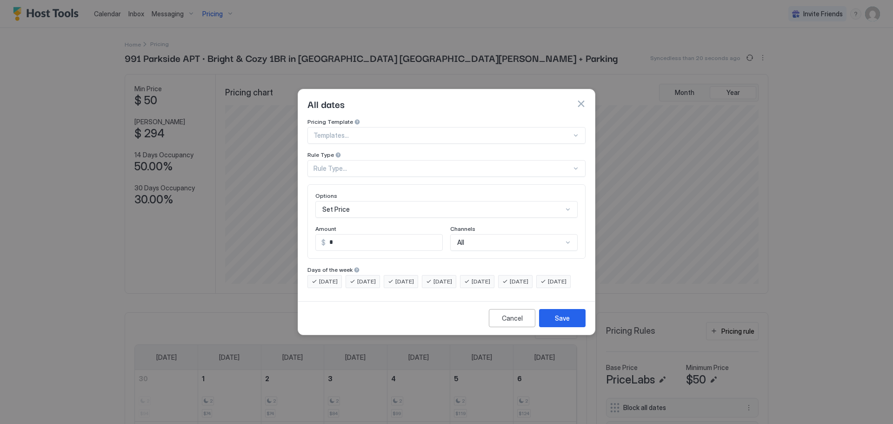
click at [352, 164] on div "Rule Type..." at bounding box center [442, 168] width 258 height 8
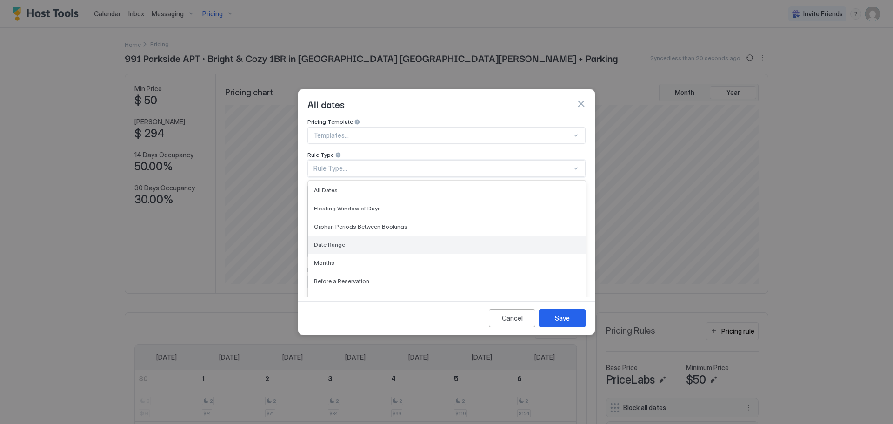
click at [330, 241] on span "Date Range" at bounding box center [329, 244] width 31 height 7
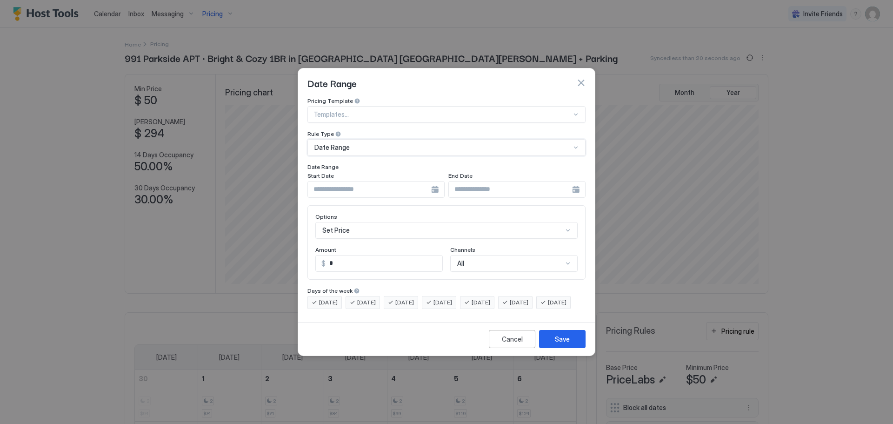
click at [435, 181] on div at bounding box center [375, 189] width 137 height 17
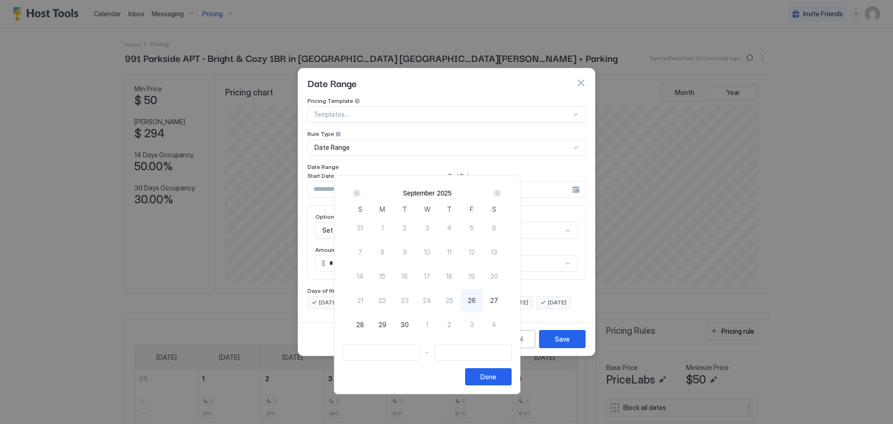
click at [501, 193] on div "Next" at bounding box center [496, 192] width 7 height 7
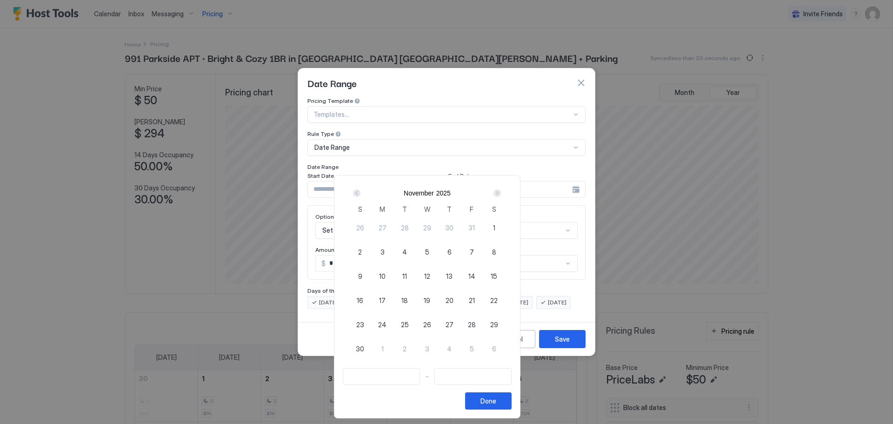
click at [501, 193] on div "Next" at bounding box center [496, 192] width 7 height 7
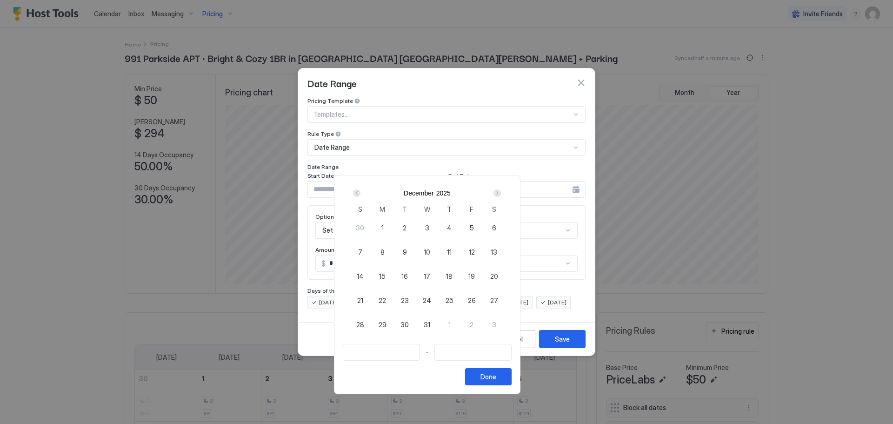
click at [430, 323] on span "31" at bounding box center [427, 325] width 7 height 10
type input "**********"
click at [501, 192] on div "Next" at bounding box center [496, 192] width 7 height 7
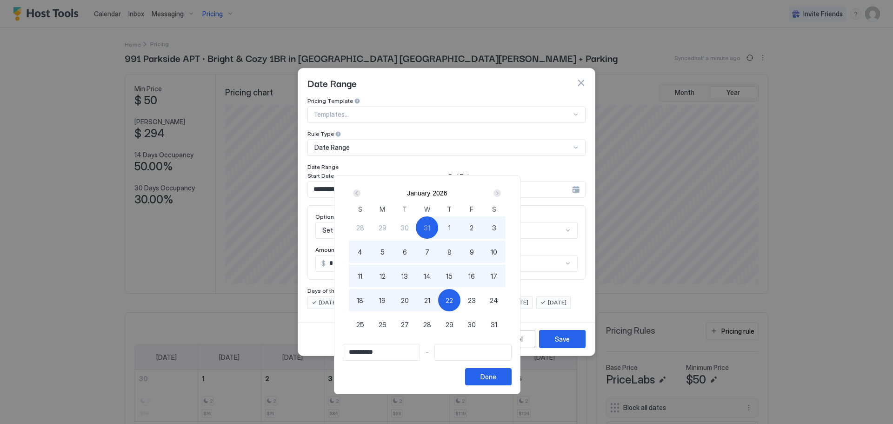
type input "**********"
click at [497, 327] on span "31" at bounding box center [494, 325] width 7 height 10
type input "**********"
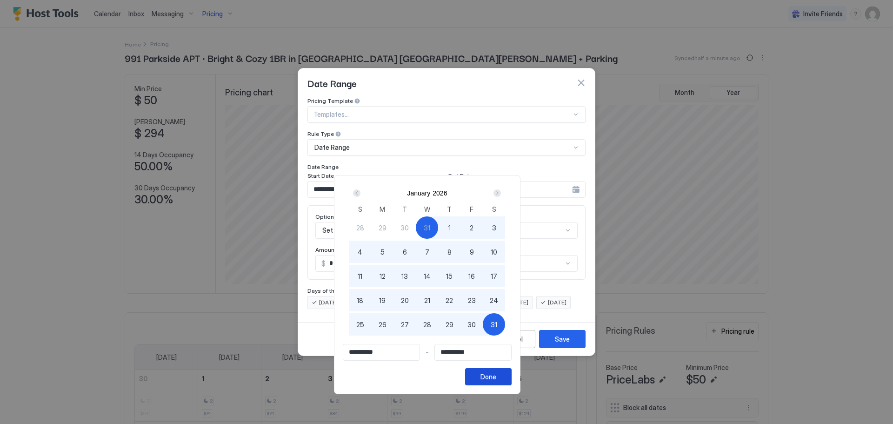
click at [496, 377] on div "Done" at bounding box center [488, 377] width 16 height 10
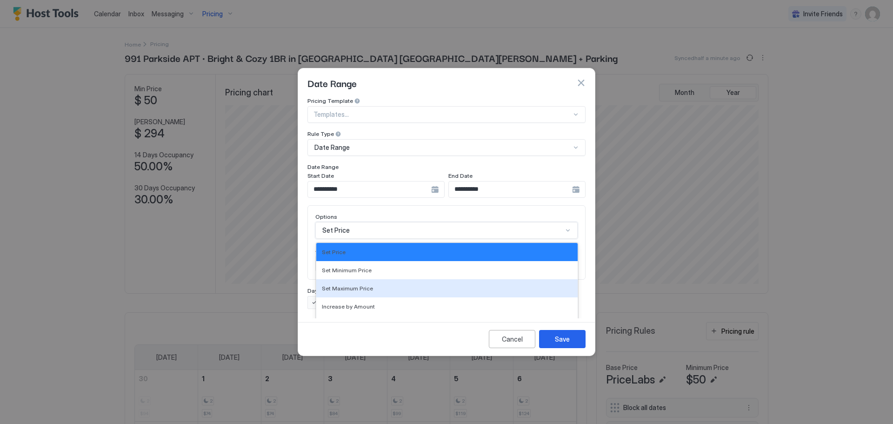
click at [448, 224] on div "17 results available. Use Up and Down to choose options, press Enter to select …" at bounding box center [446, 230] width 262 height 17
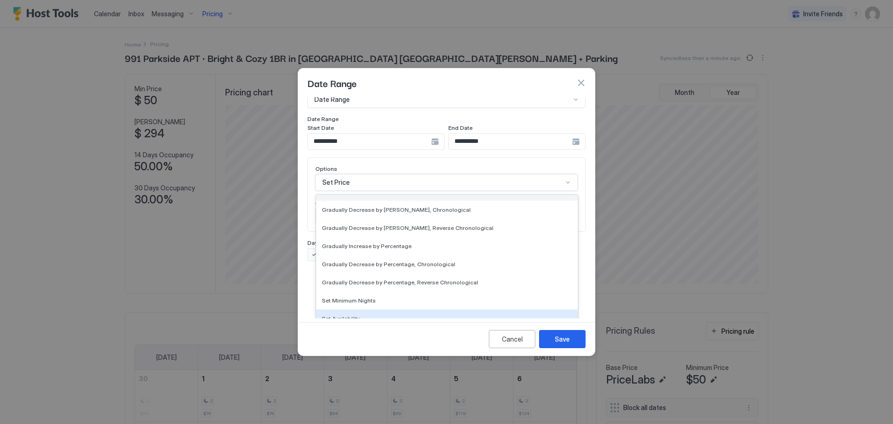
scroll to position [169, 0]
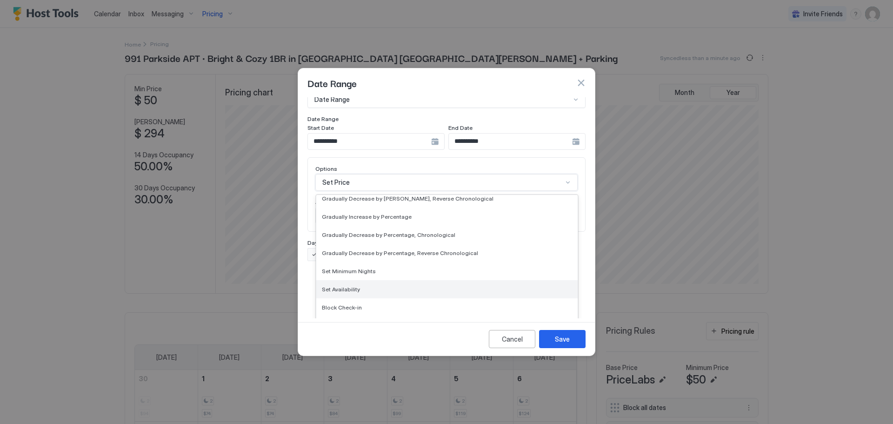
click at [340, 286] on span "Set Availability" at bounding box center [341, 289] width 38 height 7
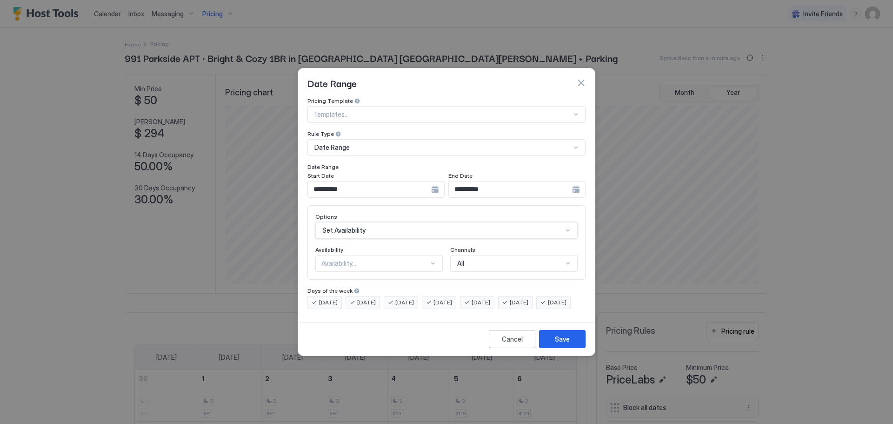
click at [429, 260] on div at bounding box center [432, 263] width 7 height 7
click at [335, 281] on span "Available" at bounding box center [334, 284] width 24 height 7
click at [563, 344] on div "Save" at bounding box center [562, 339] width 15 height 10
